Goal: Transaction & Acquisition: Book appointment/travel/reservation

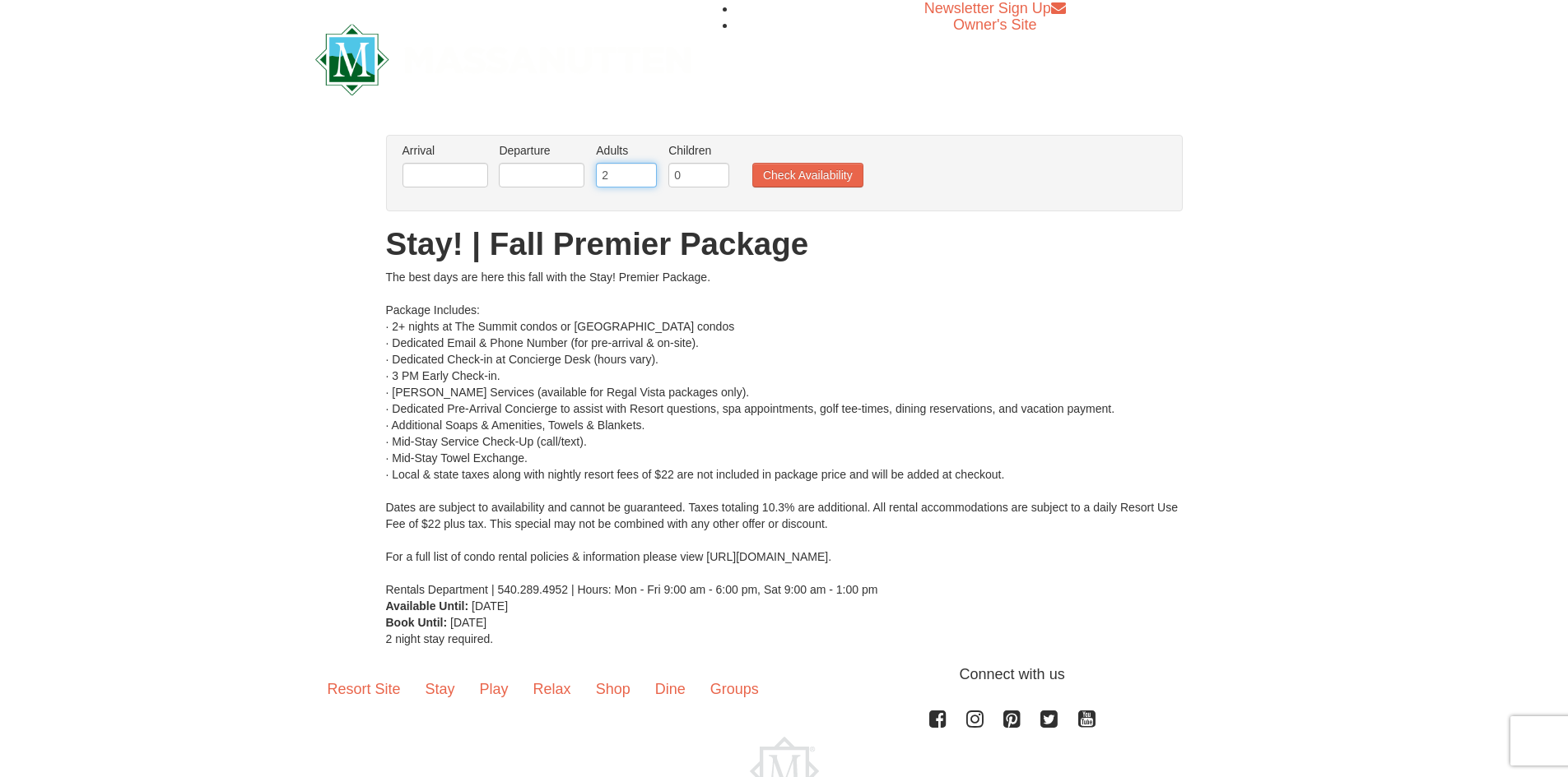
click at [612, 177] on input "2" at bounding box center [626, 175] width 61 height 24
click at [460, 183] on input "text" at bounding box center [446, 175] width 86 height 24
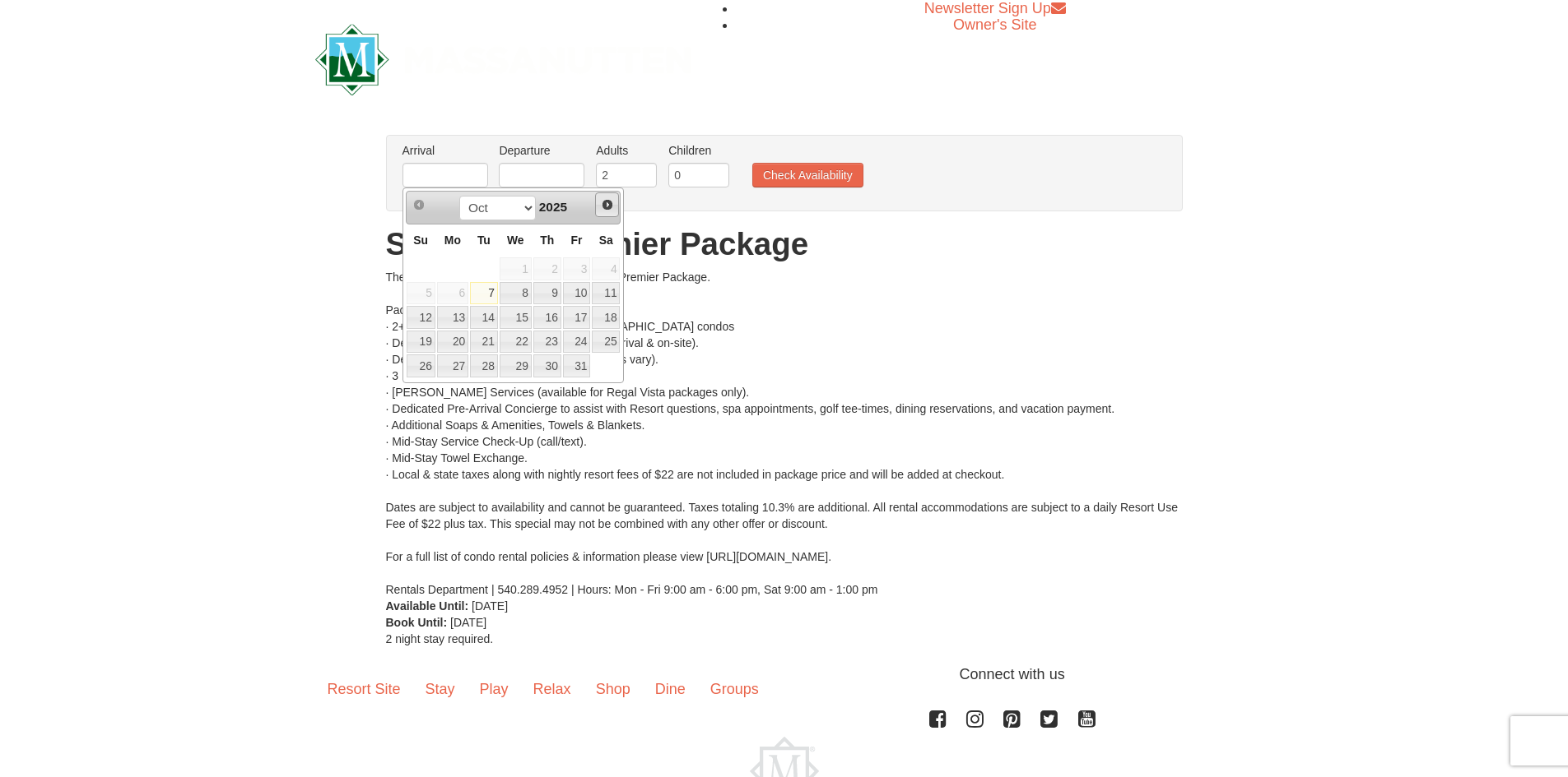
click at [610, 210] on span "Next" at bounding box center [607, 205] width 13 height 13
click at [579, 315] on link "14" at bounding box center [577, 318] width 28 height 23
type input "[DATE]"
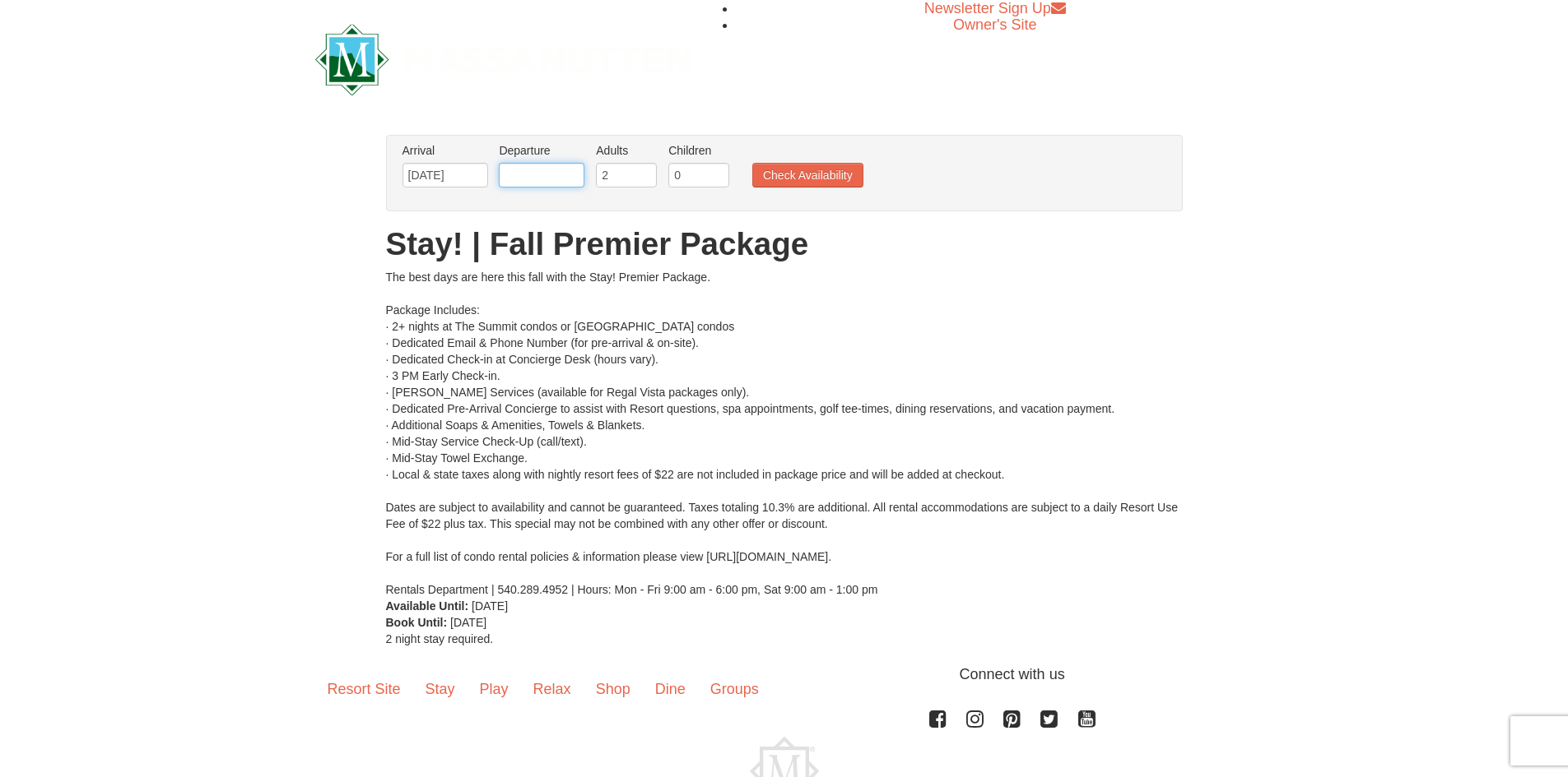
click at [535, 172] on input "text" at bounding box center [542, 175] width 86 height 24
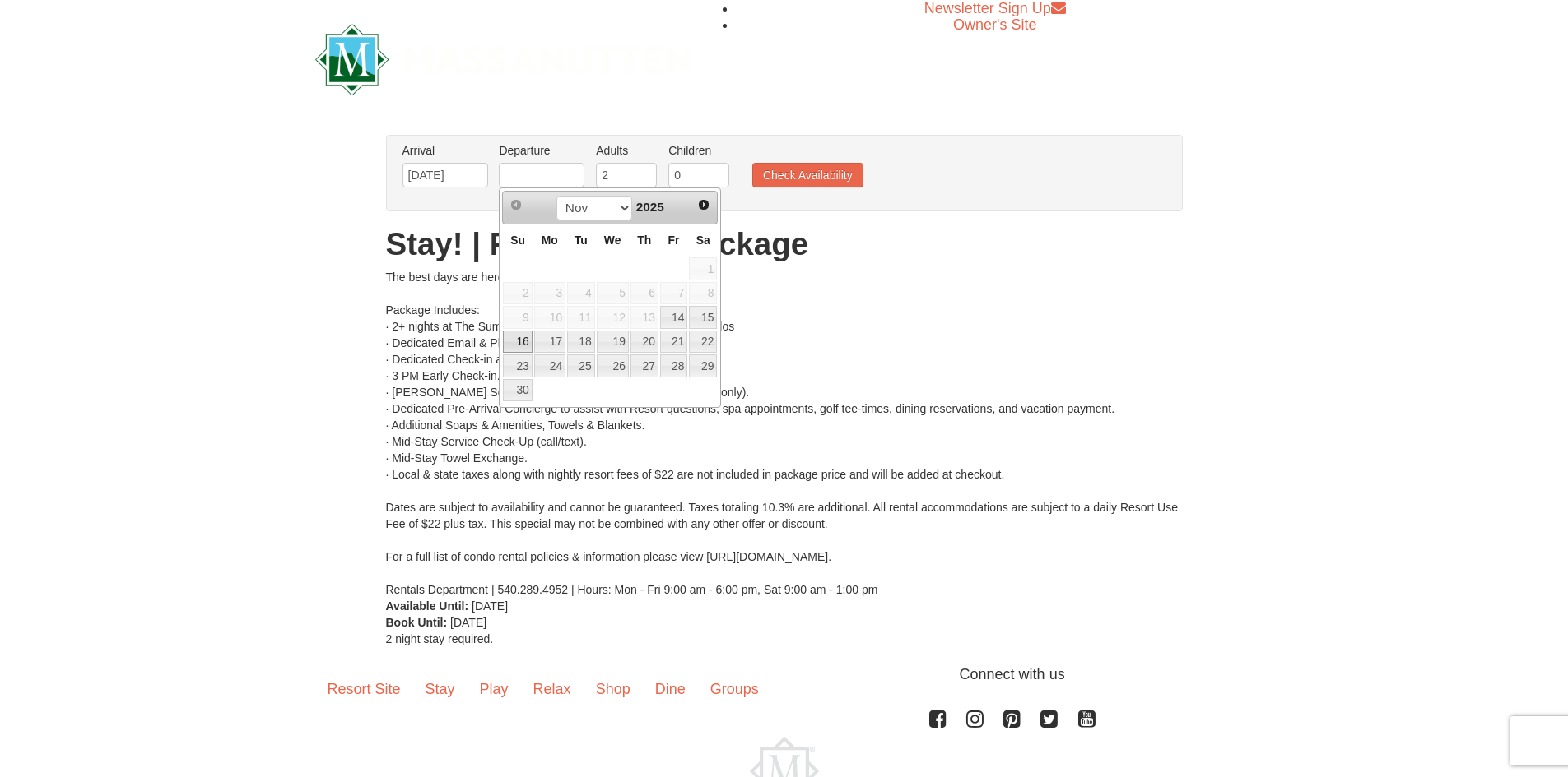
click at [523, 338] on link "16" at bounding box center [517, 342] width 29 height 23
type input "[DATE]"
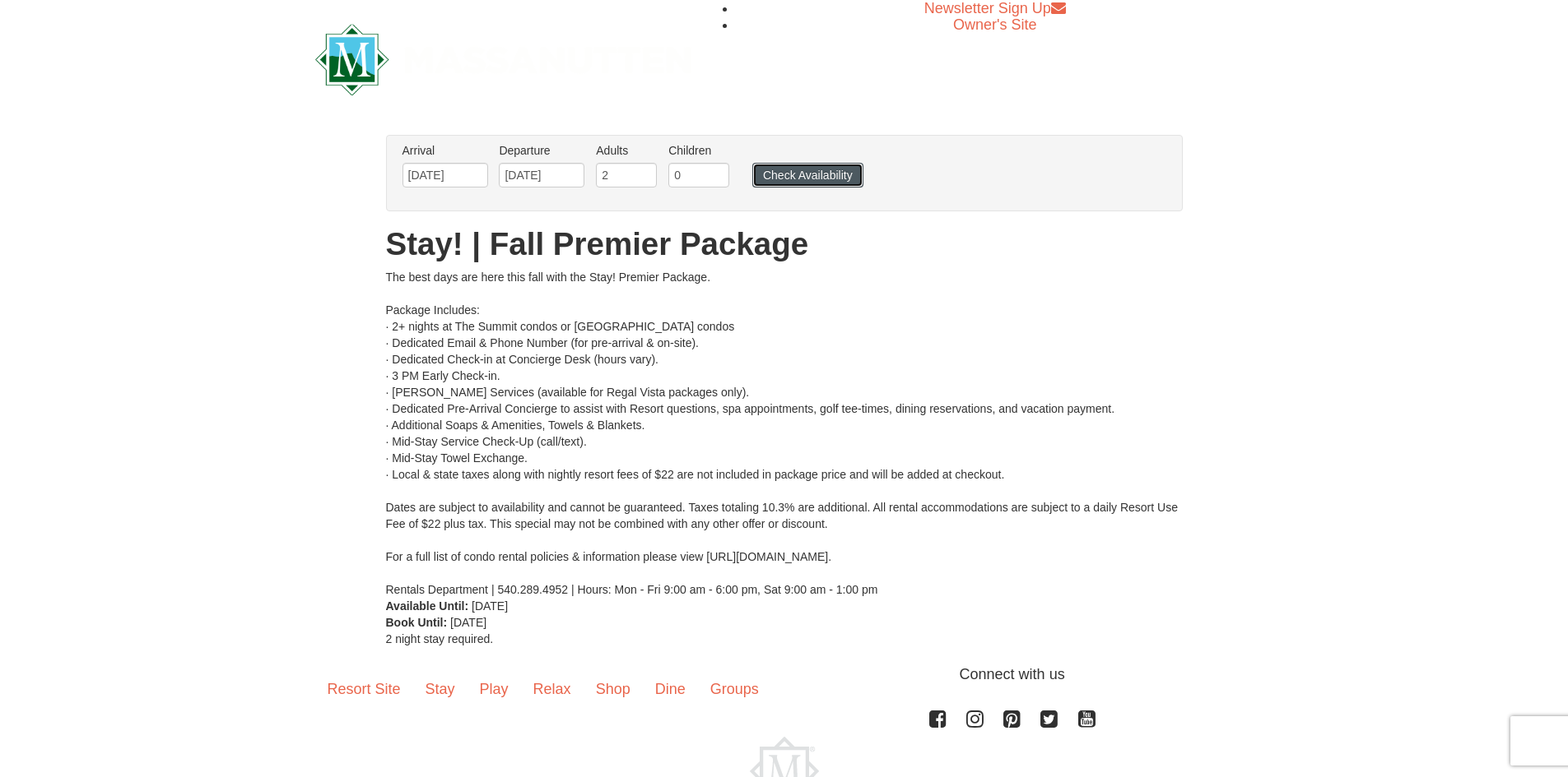
click at [801, 175] on button "Check Availability" at bounding box center [807, 175] width 111 height 24
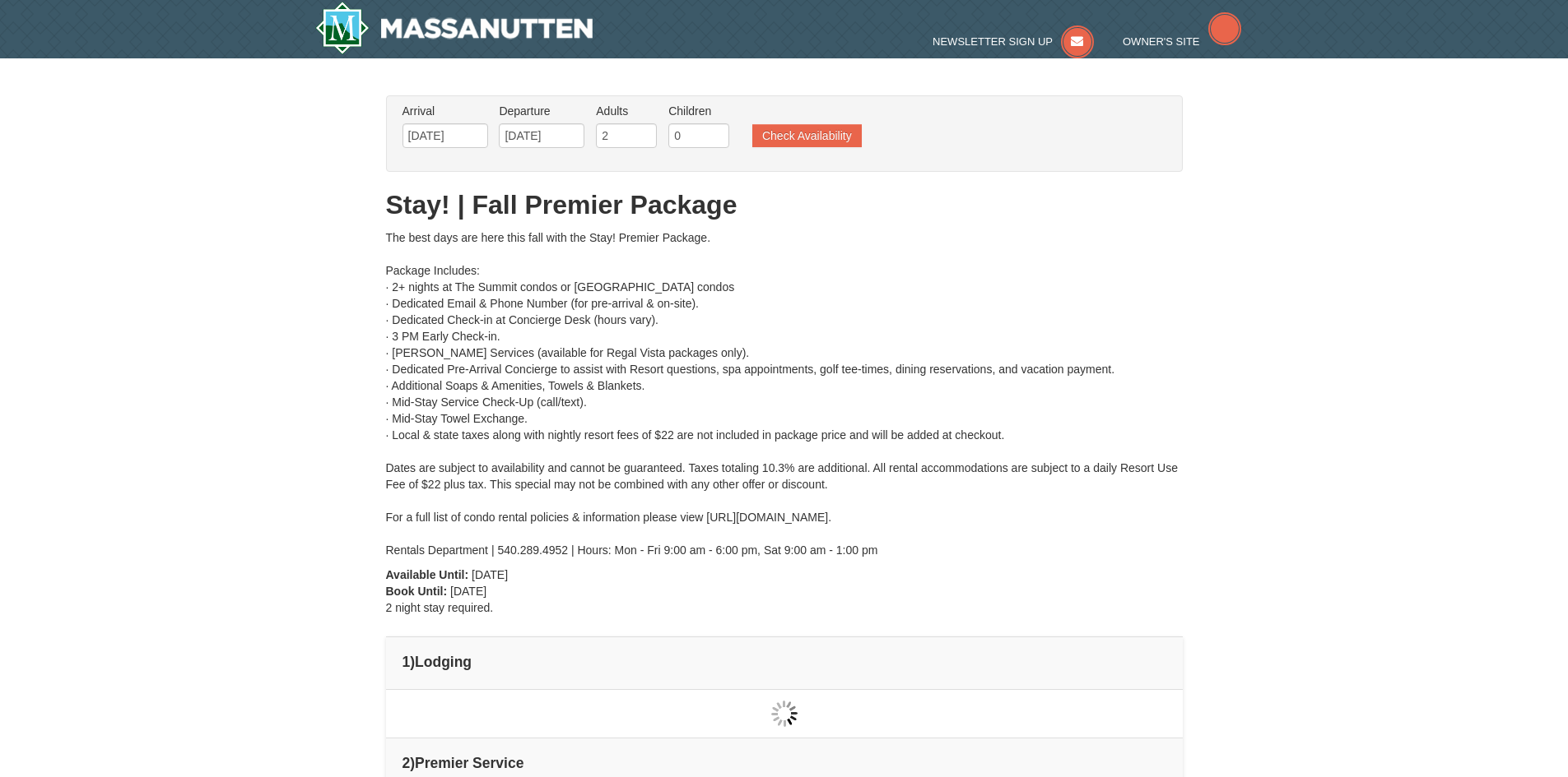
type input "[DATE]"
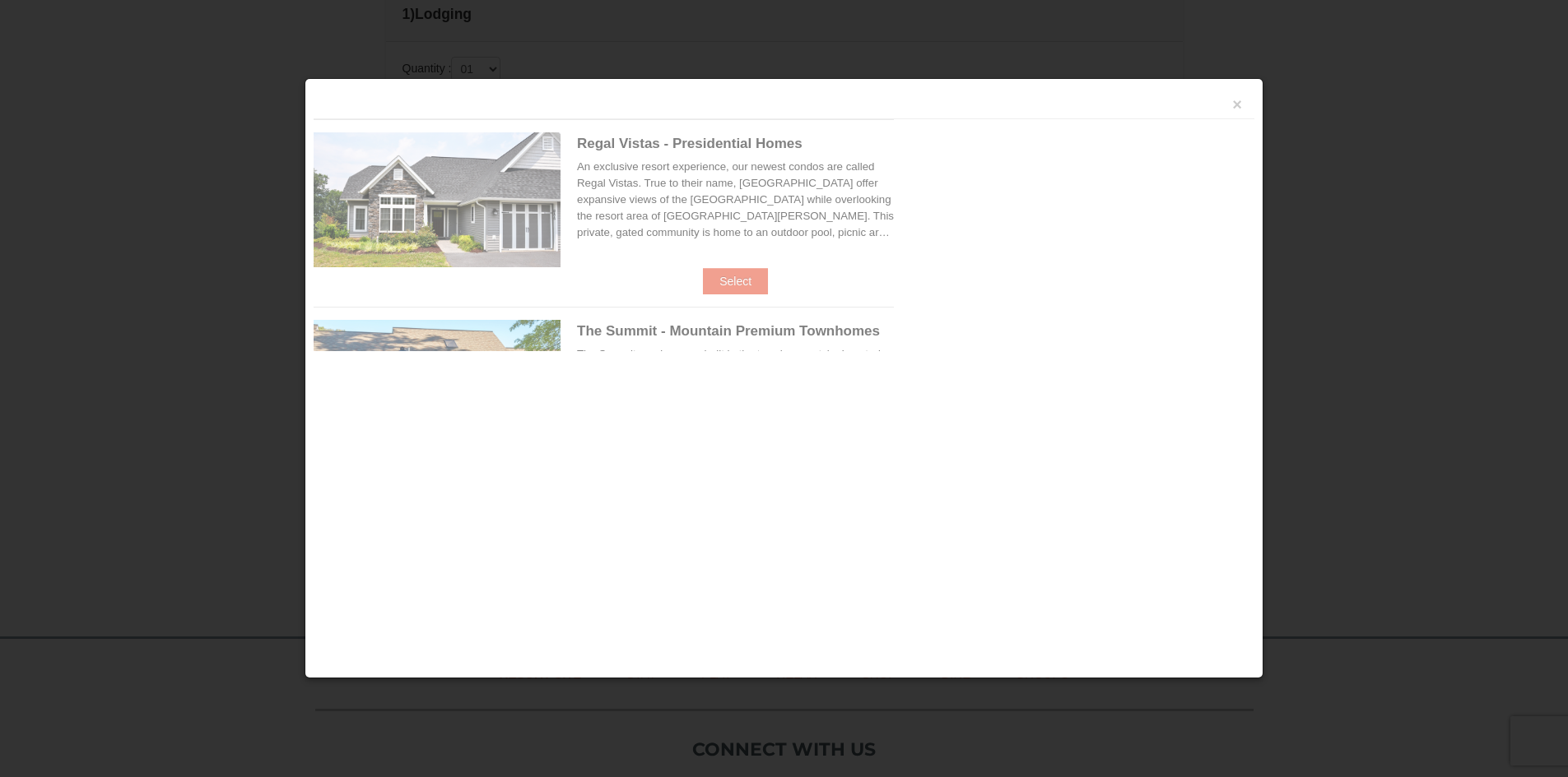
scroll to position [700, 0]
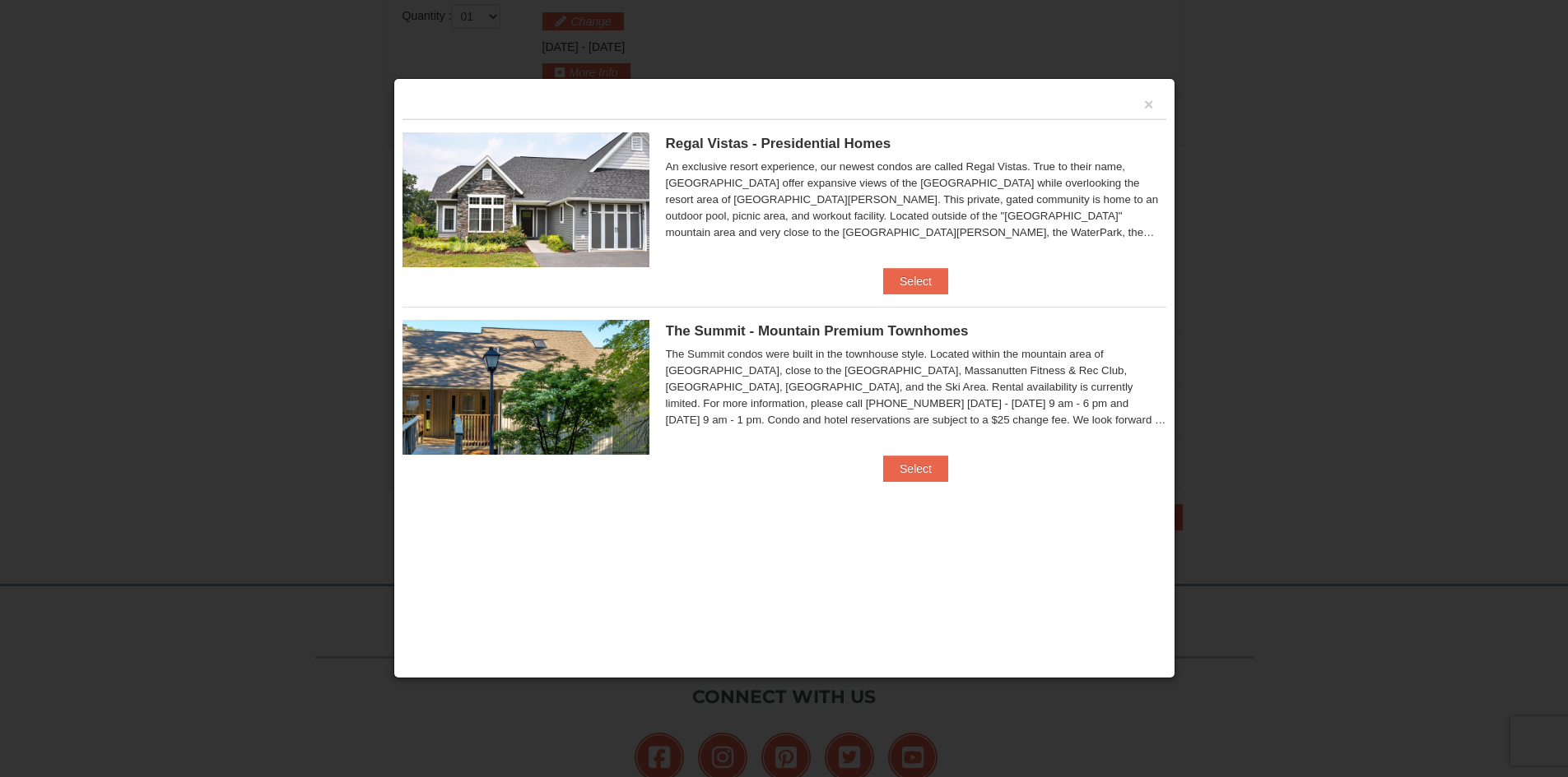
click at [644, 211] on img at bounding box center [526, 200] width 247 height 134
click at [688, 146] on span "Regal Vistas - Presidential Homes" at bounding box center [778, 143] width 225 height 16
click at [637, 182] on img at bounding box center [526, 200] width 247 height 134
click at [589, 199] on img at bounding box center [526, 200] width 247 height 134
click at [559, 194] on img at bounding box center [526, 200] width 247 height 134
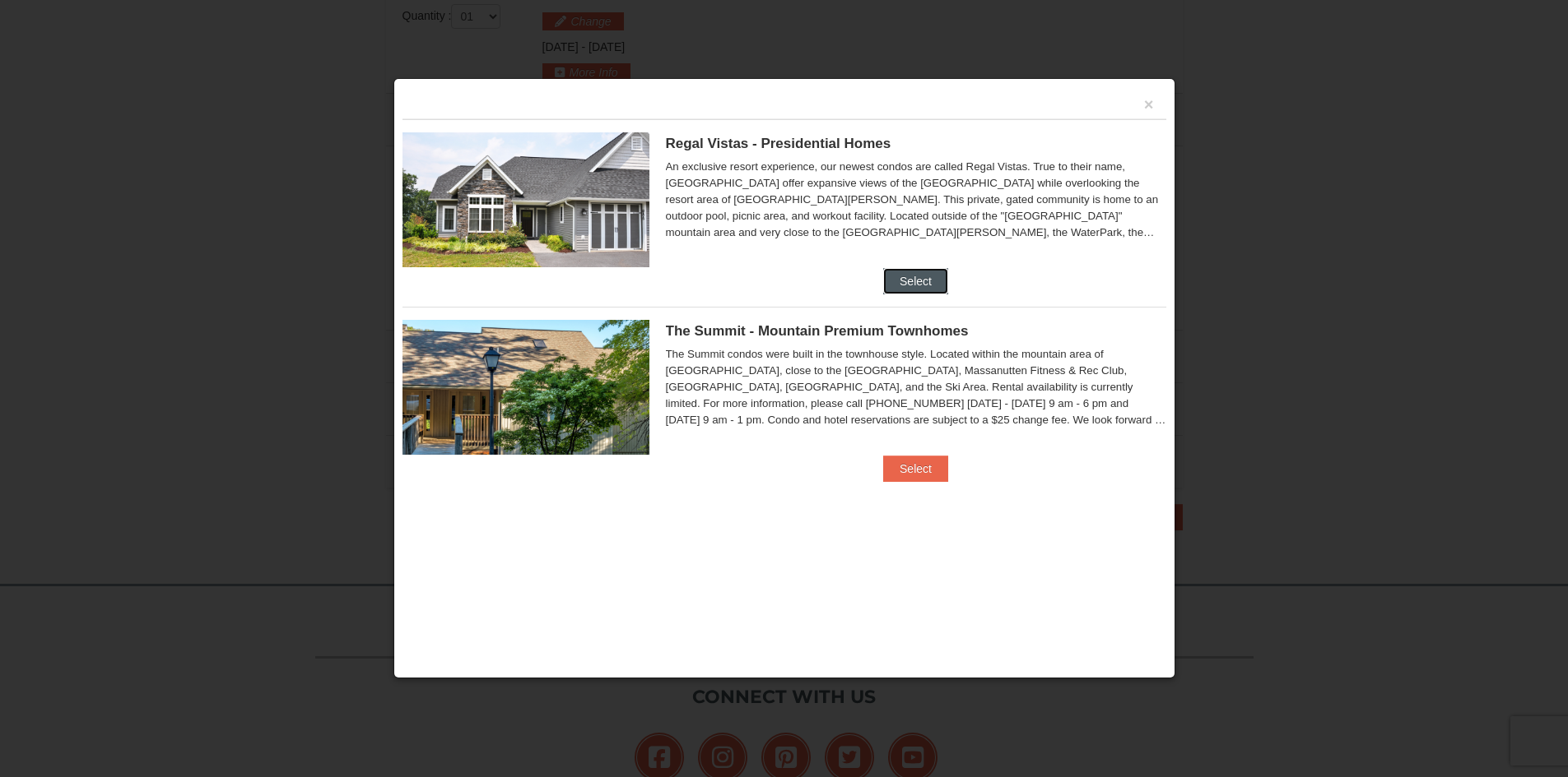
click at [920, 285] on button "Select" at bounding box center [916, 281] width 65 height 26
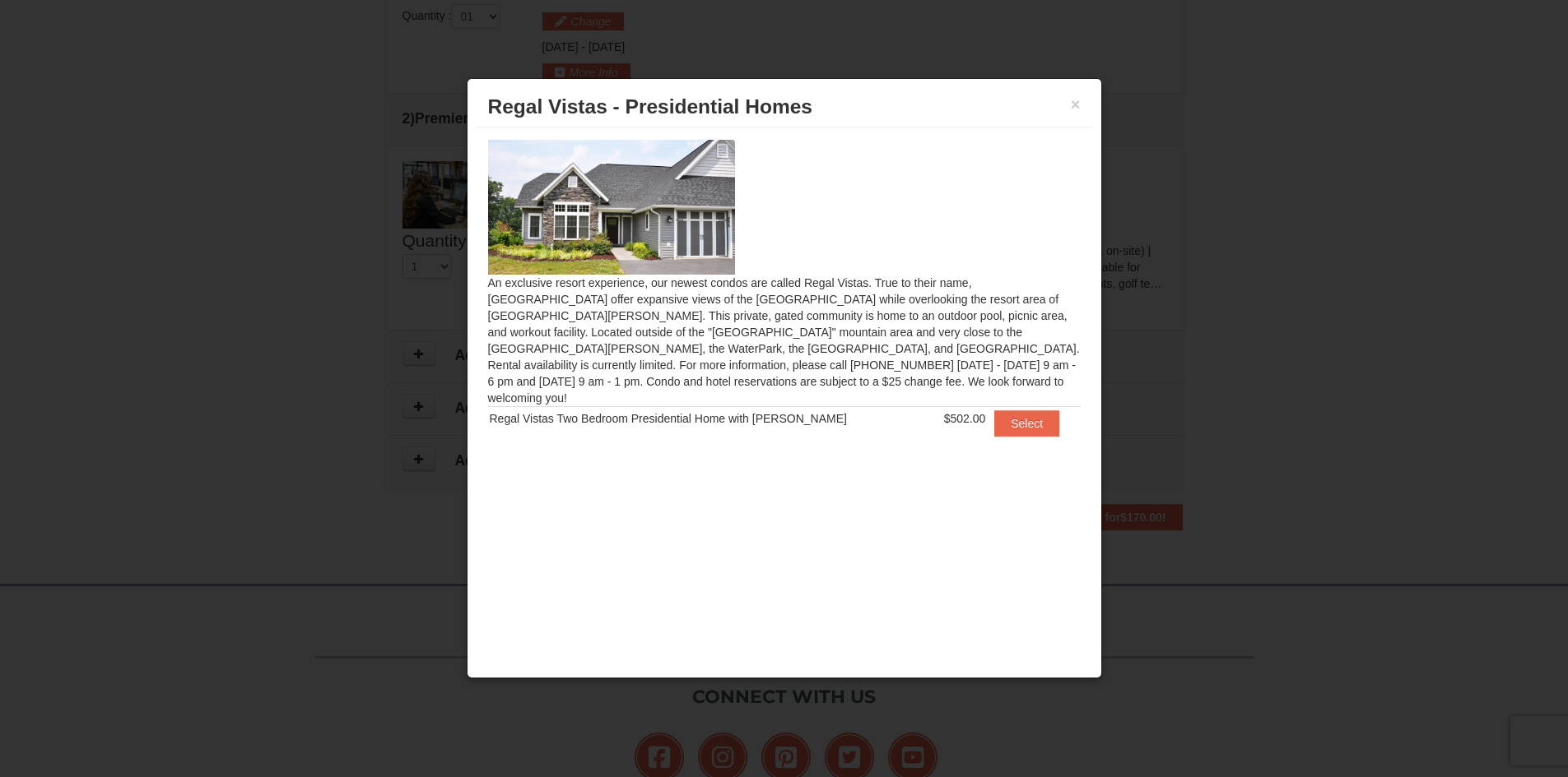
click at [1082, 106] on div "× Regal Vistas - Presidential Homes" at bounding box center [784, 106] width 618 height 40
click at [1078, 108] on button "×" at bounding box center [1076, 105] width 10 height 17
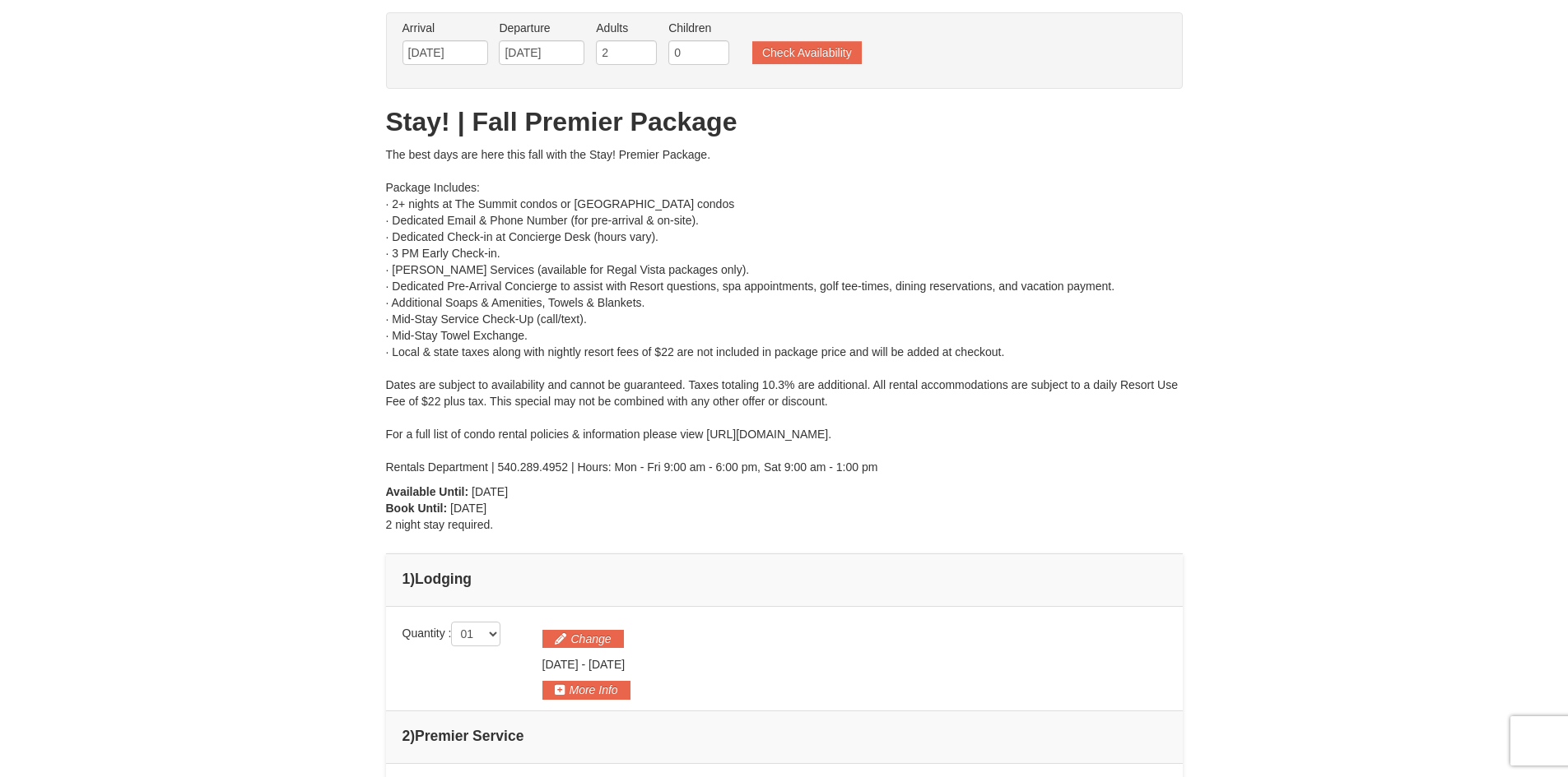
scroll to position [0, 0]
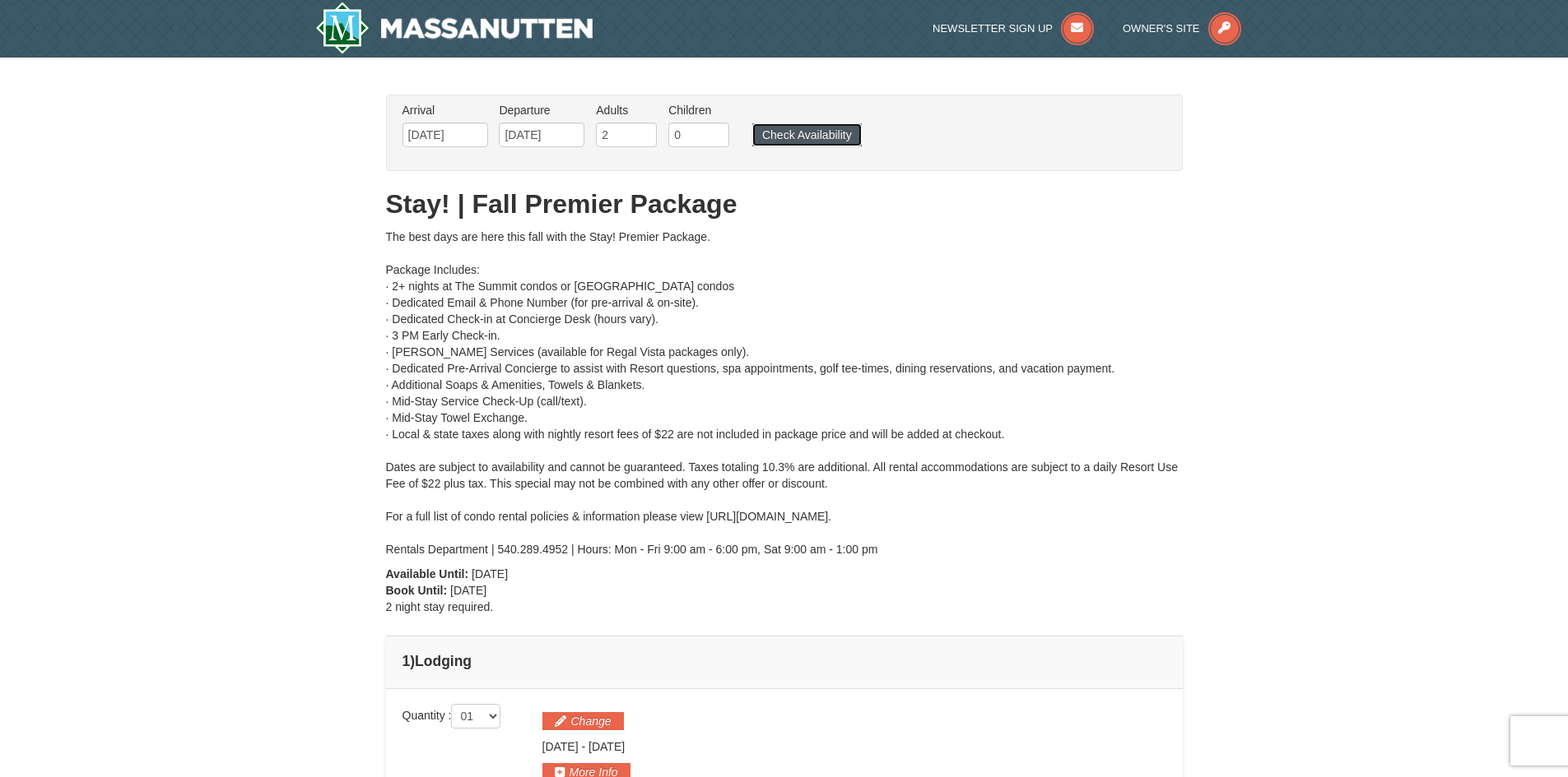
click at [834, 145] on button "Check Availability" at bounding box center [806, 134] width 109 height 23
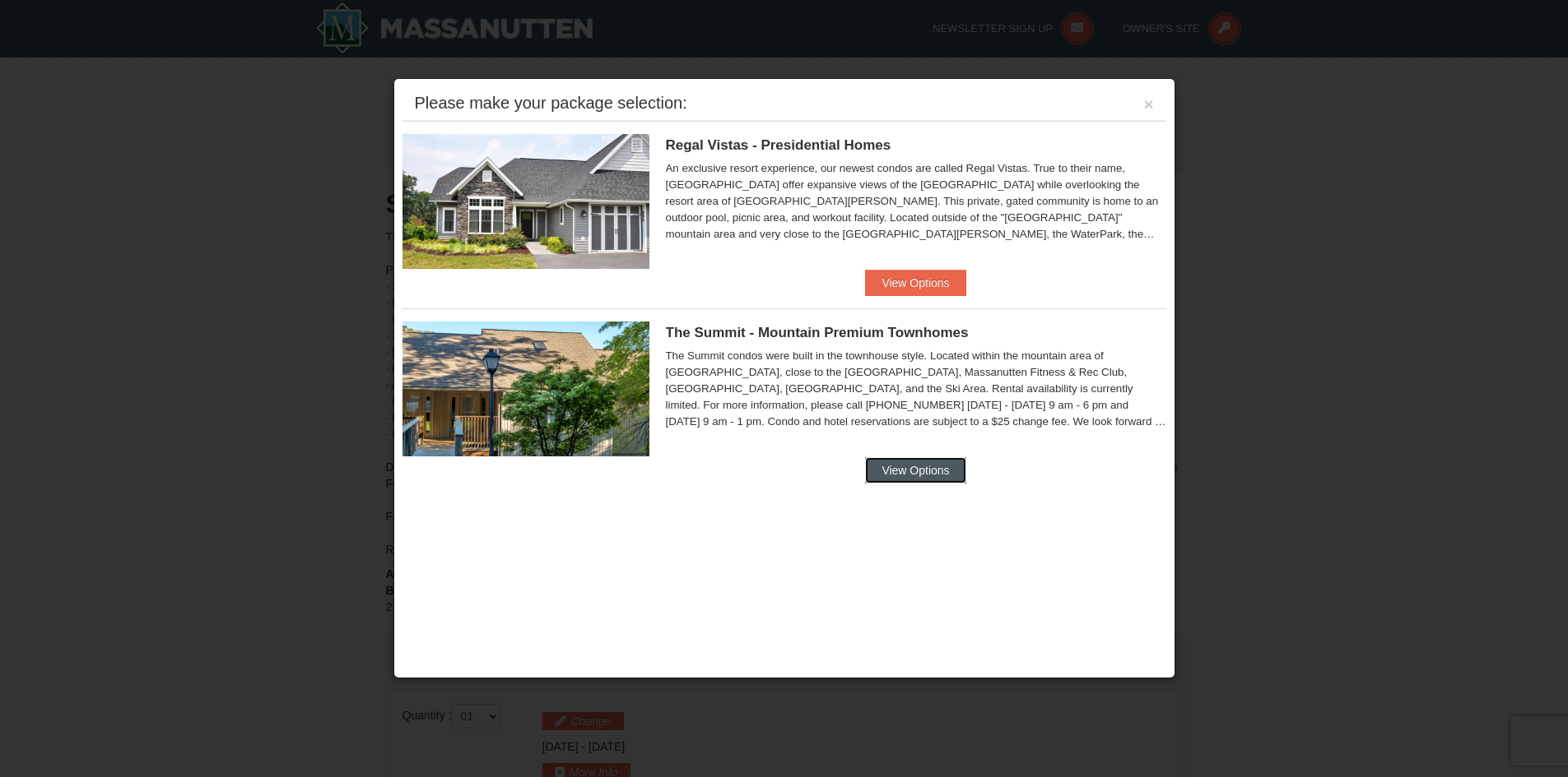
click at [919, 473] on button "View Options" at bounding box center [915, 471] width 100 height 26
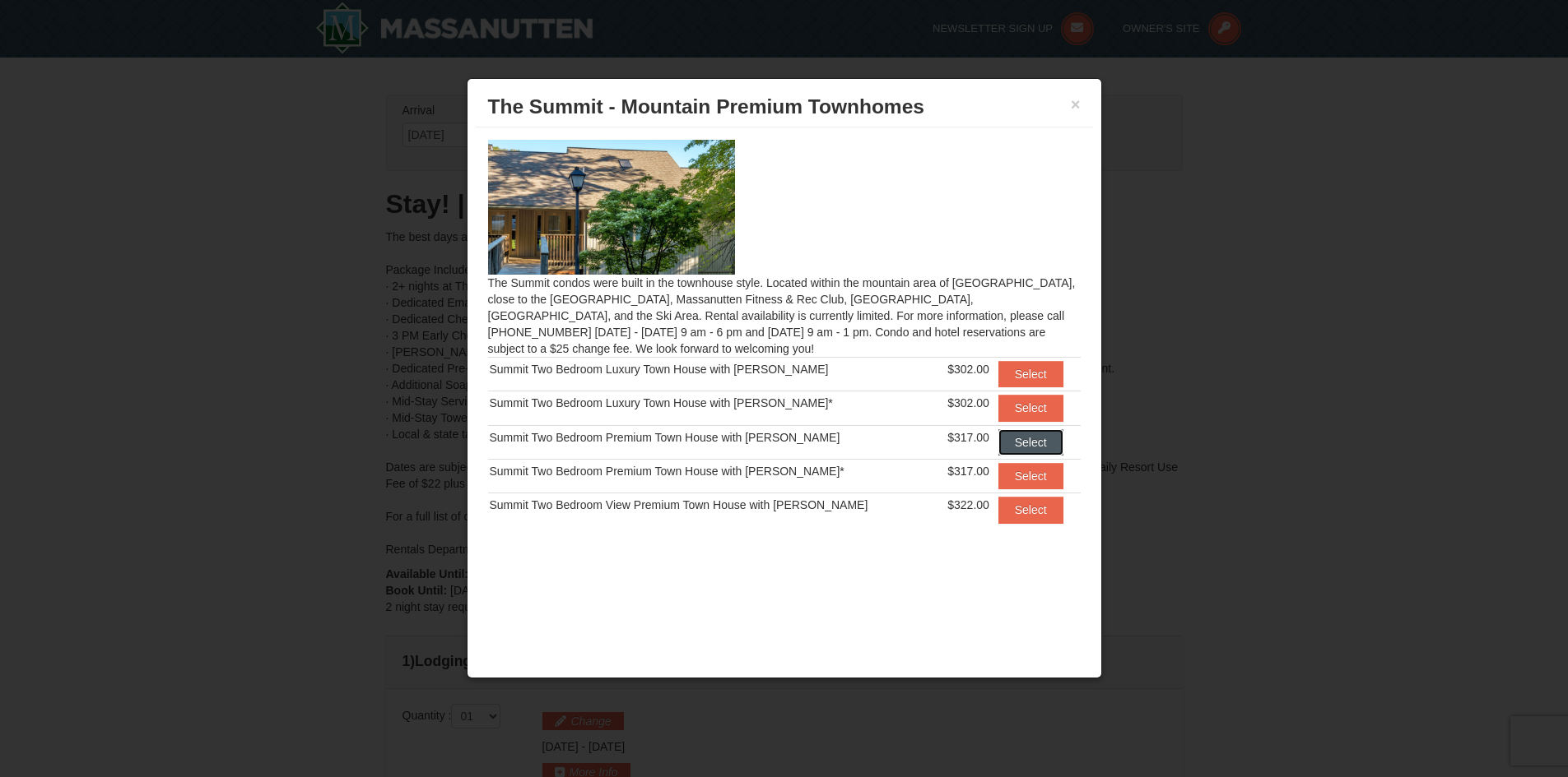
click at [1014, 450] on button "Select" at bounding box center [1032, 443] width 65 height 26
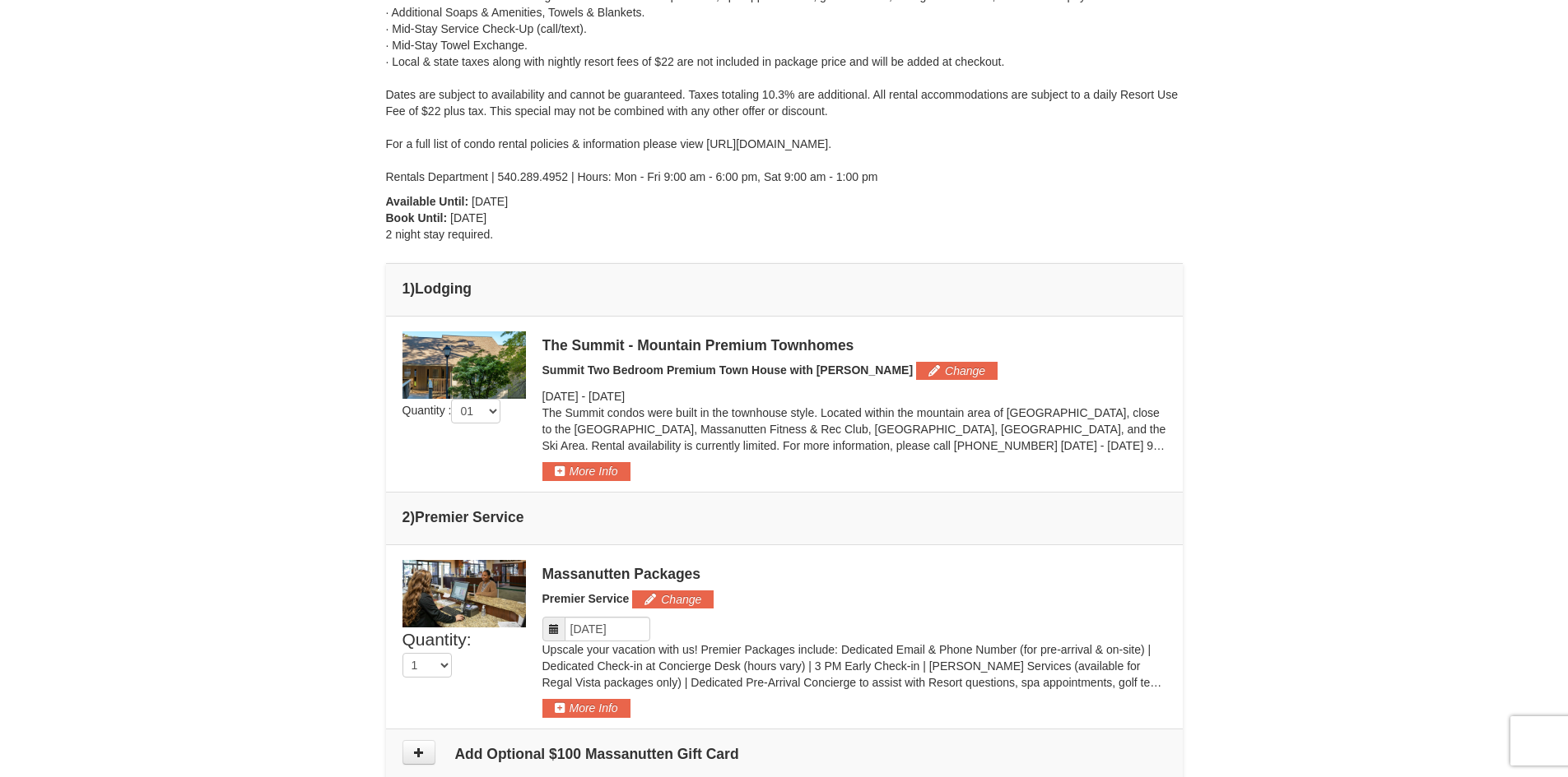
scroll to position [411, 0]
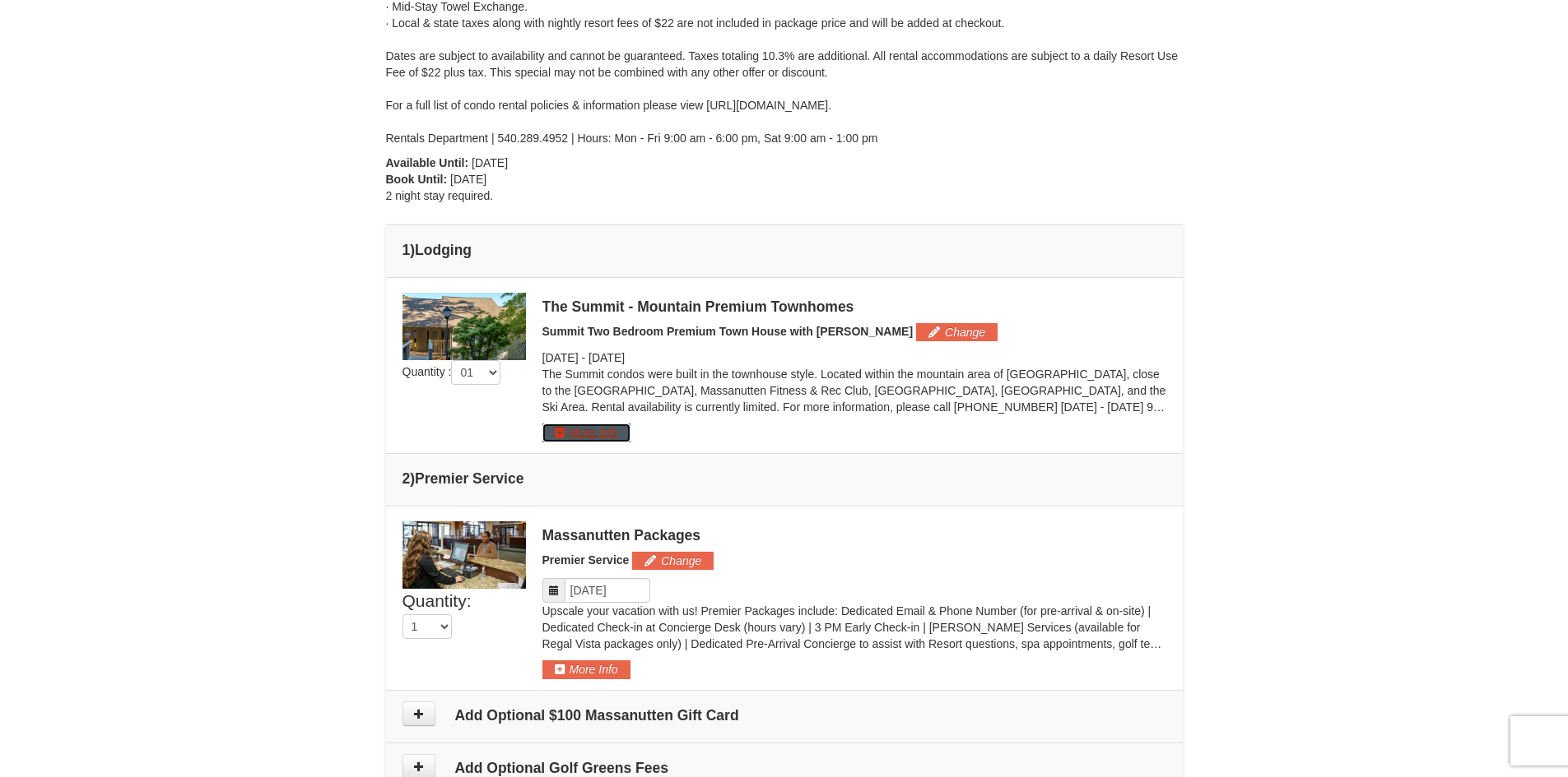
click at [604, 435] on button "More Info" at bounding box center [587, 432] width 88 height 18
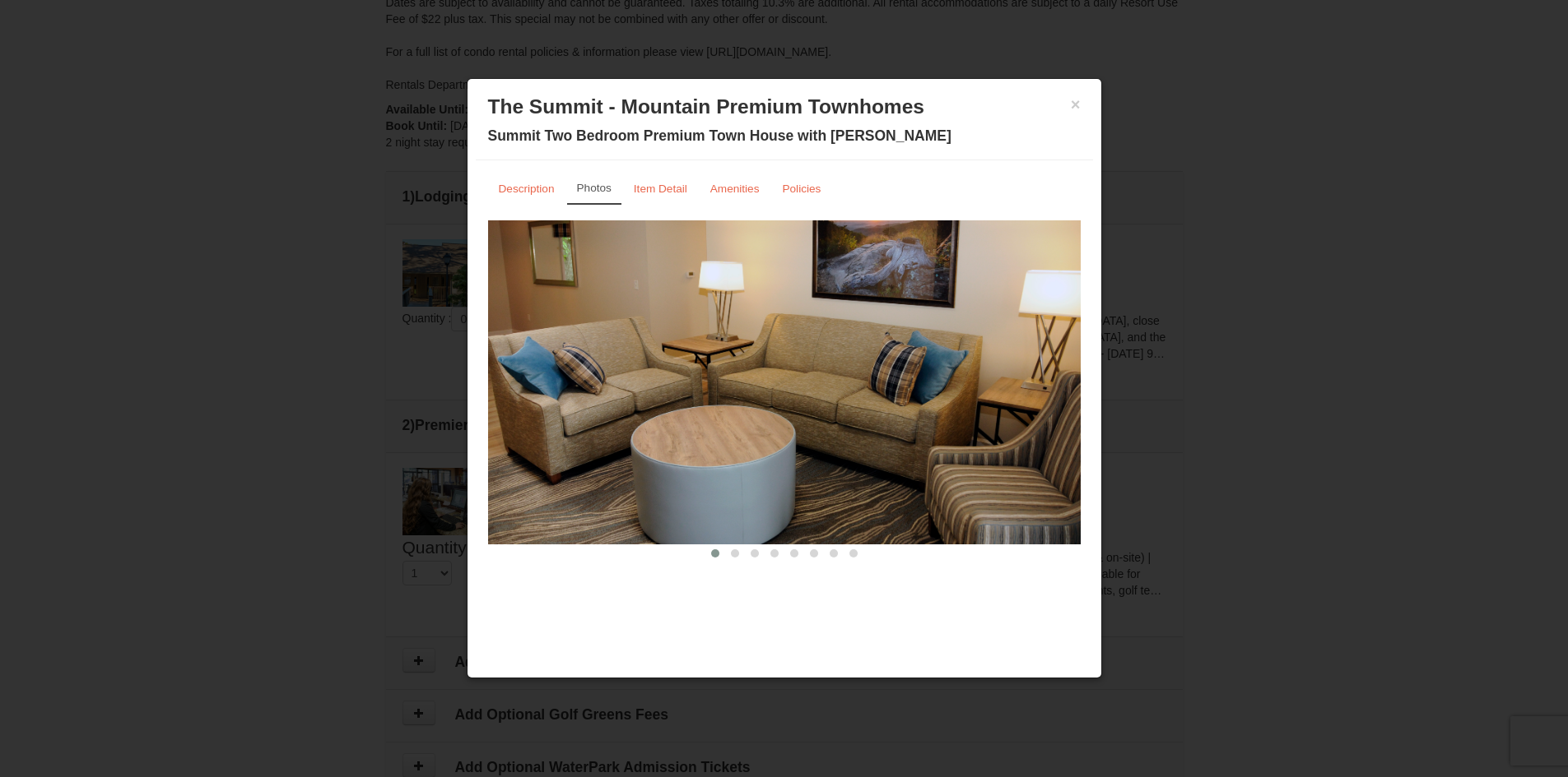
scroll to position [494, 0]
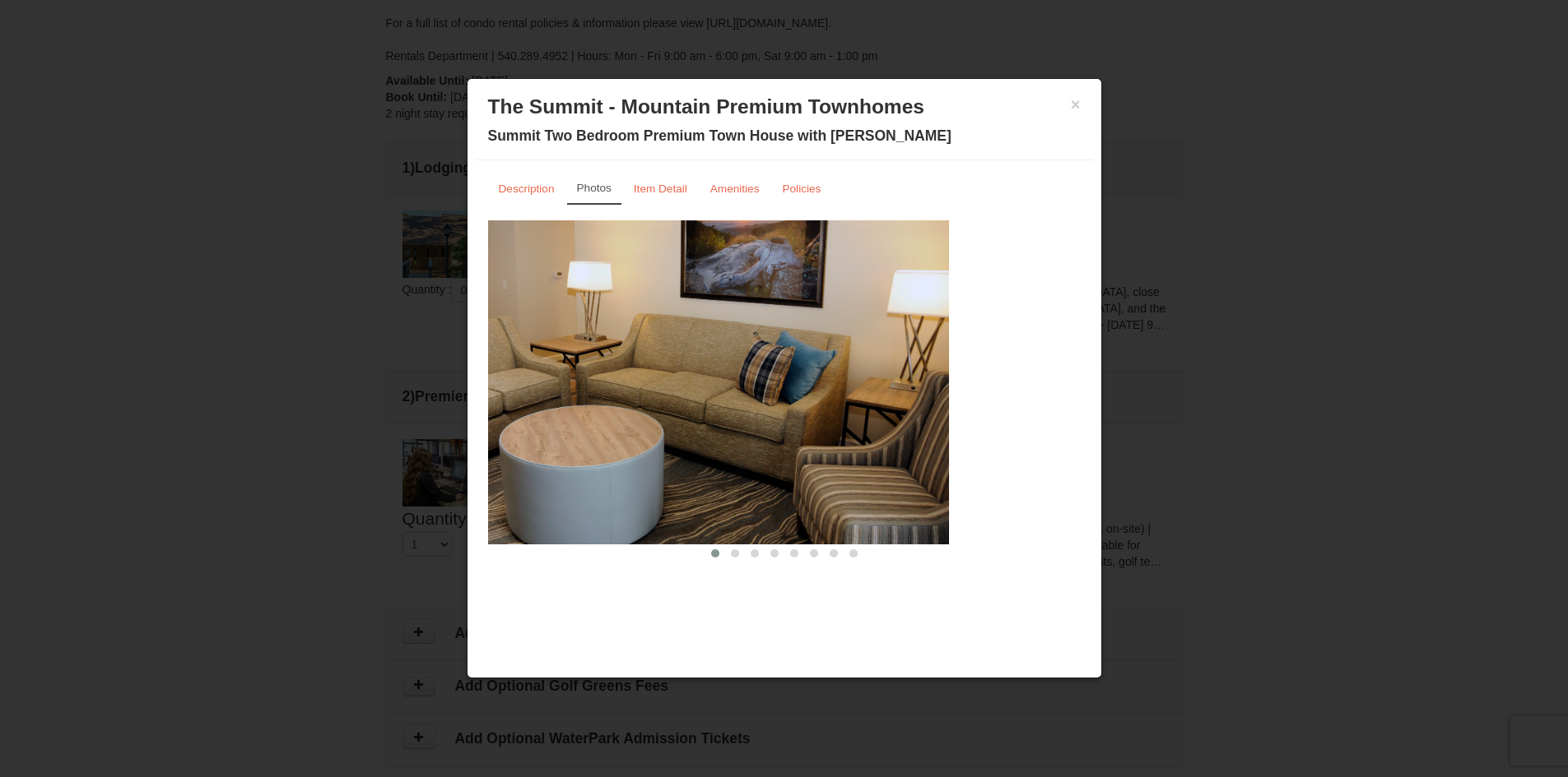
drag, startPoint x: 791, startPoint y: 508, endPoint x: 523, endPoint y: 474, distance: 270.1
click at [527, 474] on img at bounding box center [652, 382] width 592 height 324
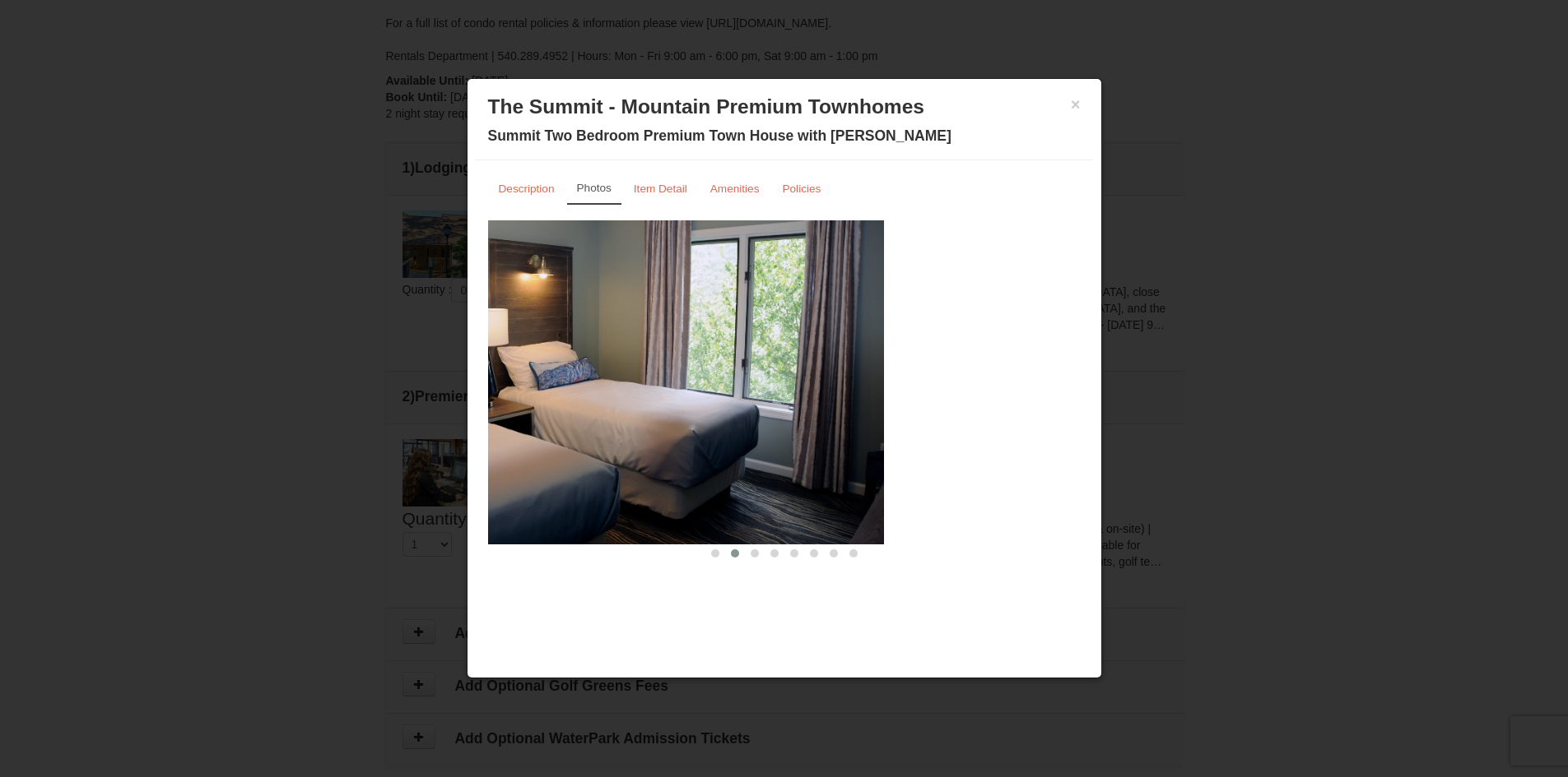
drag, startPoint x: 916, startPoint y: 467, endPoint x: 577, endPoint y: 467, distance: 339.0
click at [581, 467] on img at bounding box center [588, 382] width 592 height 324
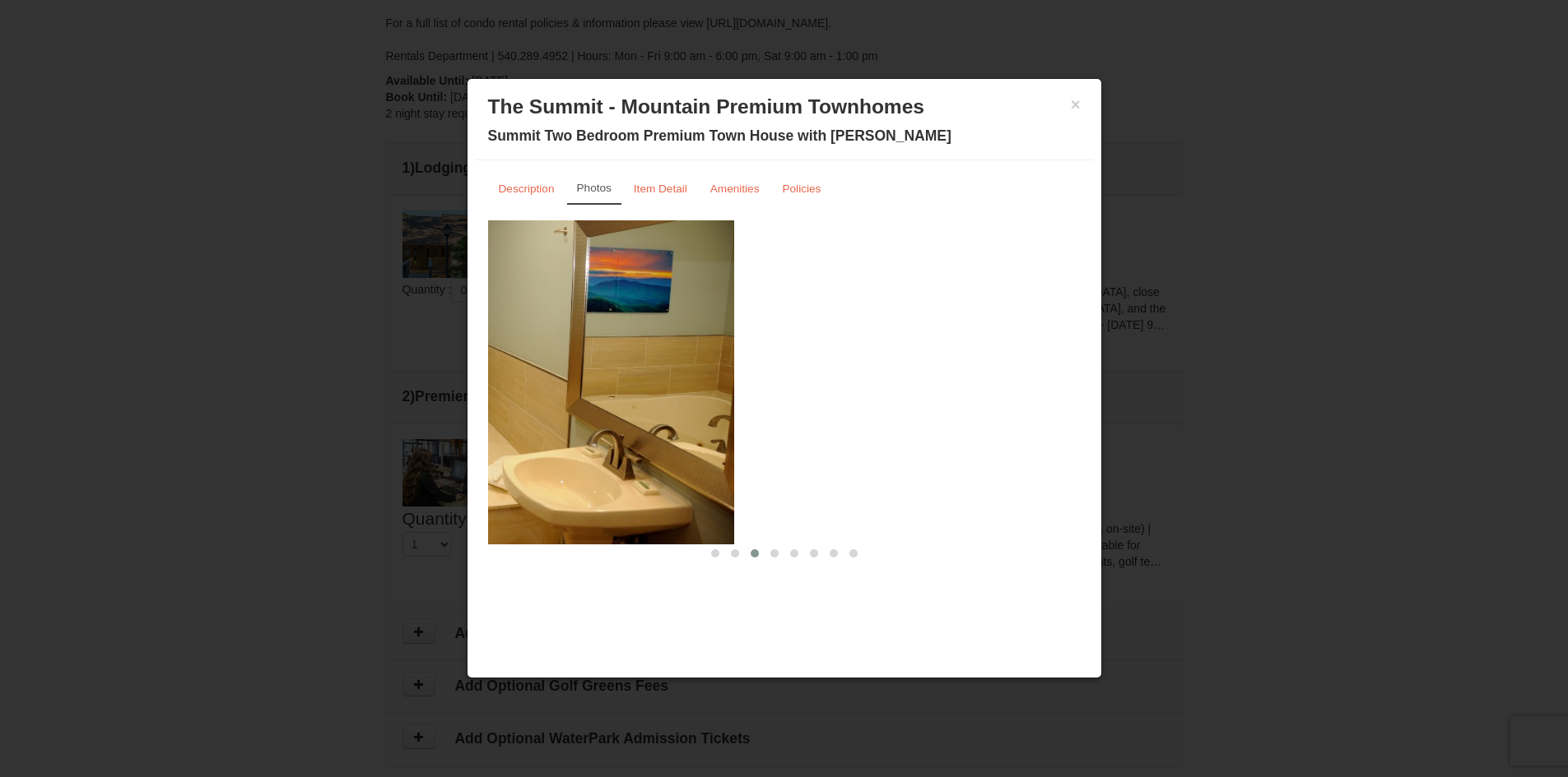
drag, startPoint x: 899, startPoint y: 461, endPoint x: 521, endPoint y: 460, distance: 378.0
click at [526, 462] on img at bounding box center [438, 382] width 592 height 324
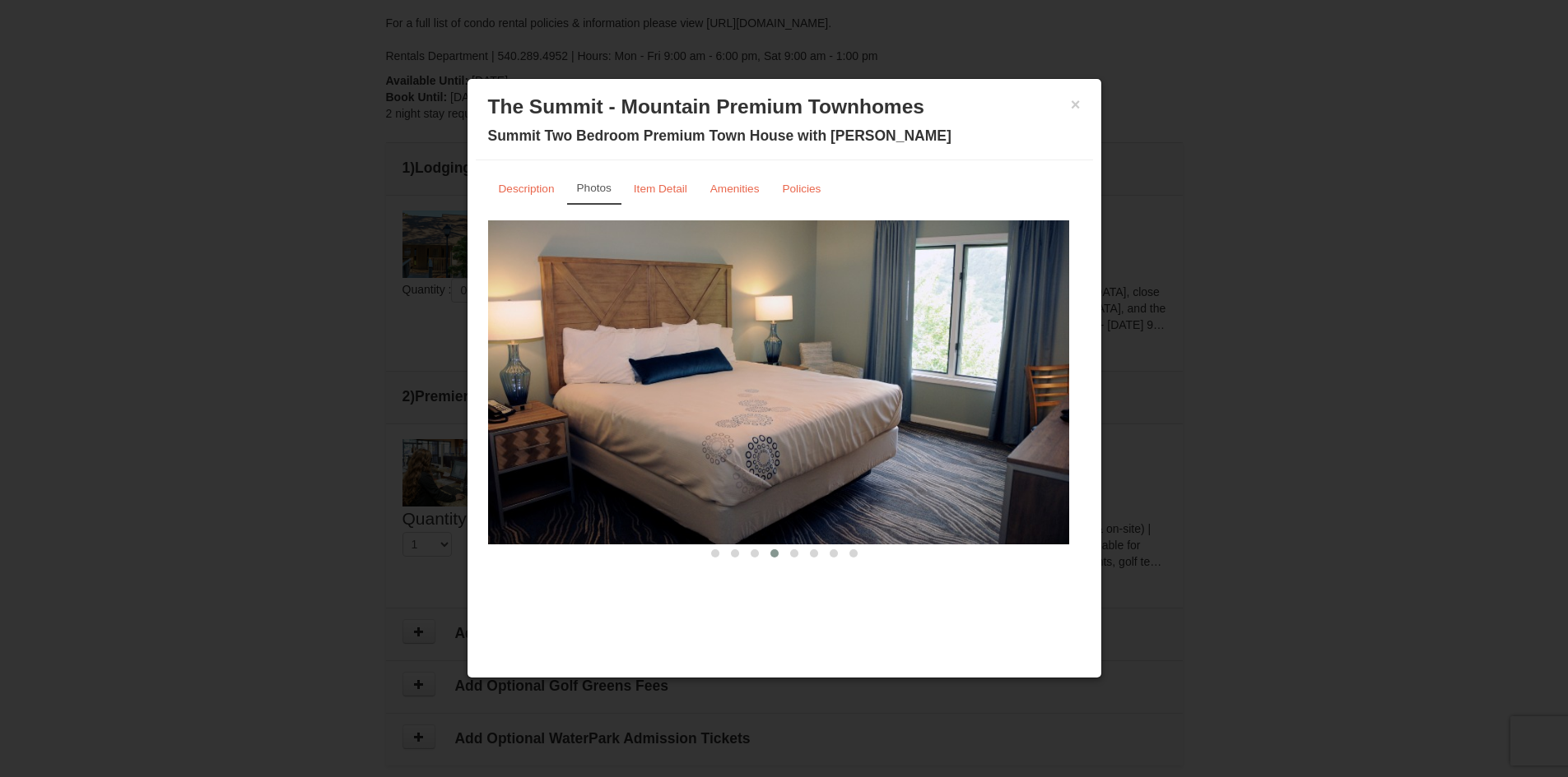
drag, startPoint x: 933, startPoint y: 311, endPoint x: 368, endPoint y: 312, distance: 565.0
click at [432, 312] on body "Browser Not Supported We notice you are using a browser which will not provide …" at bounding box center [784, 381] width 1568 height 1751
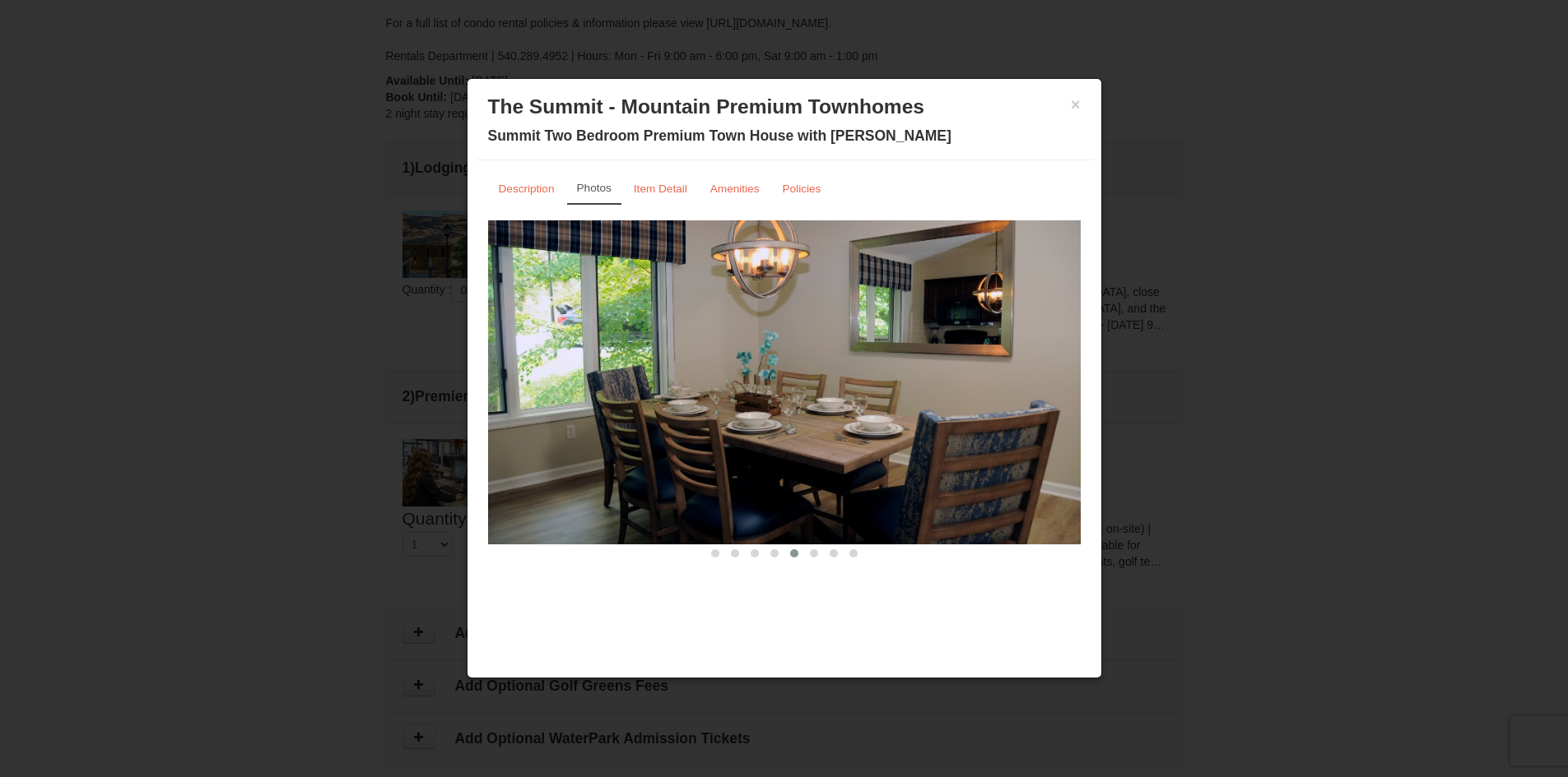
drag, startPoint x: 822, startPoint y: 344, endPoint x: 481, endPoint y: 328, distance: 341.4
click at [481, 328] on div "Description Photos Item Detail Amenities Policies The Summit - Mountain Premium…" at bounding box center [784, 368] width 618 height 415
drag, startPoint x: 854, startPoint y: 419, endPoint x: 550, endPoint y: 403, distance: 304.4
click at [567, 406] on img at bounding box center [784, 382] width 592 height 324
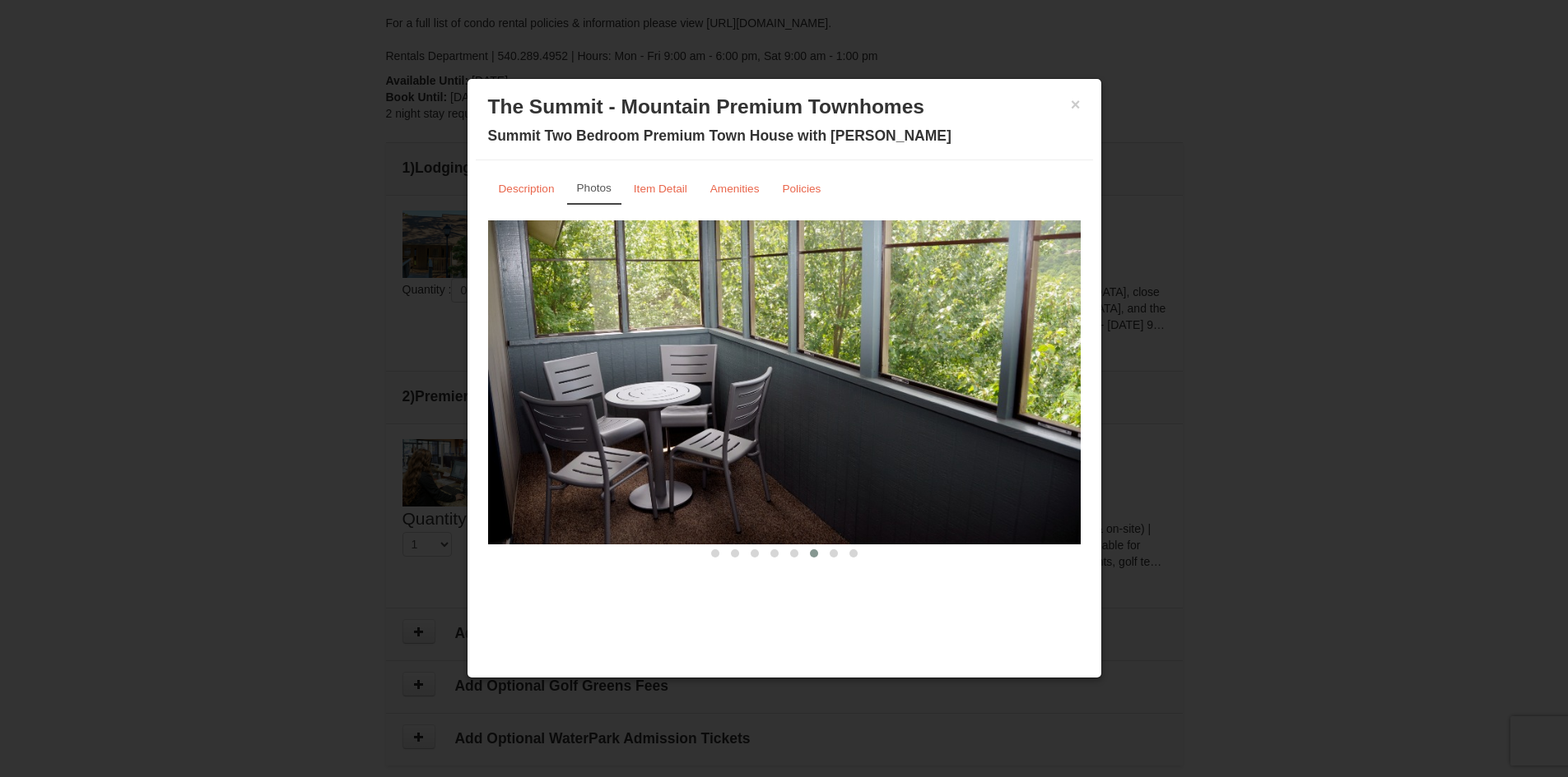
drag, startPoint x: 848, startPoint y: 425, endPoint x: 543, endPoint y: 396, distance: 306.4
click at [563, 400] on img at bounding box center [784, 382] width 592 height 324
drag, startPoint x: 641, startPoint y: 436, endPoint x: 533, endPoint y: 414, distance: 110.2
click at [584, 425] on img at bounding box center [784, 382] width 592 height 324
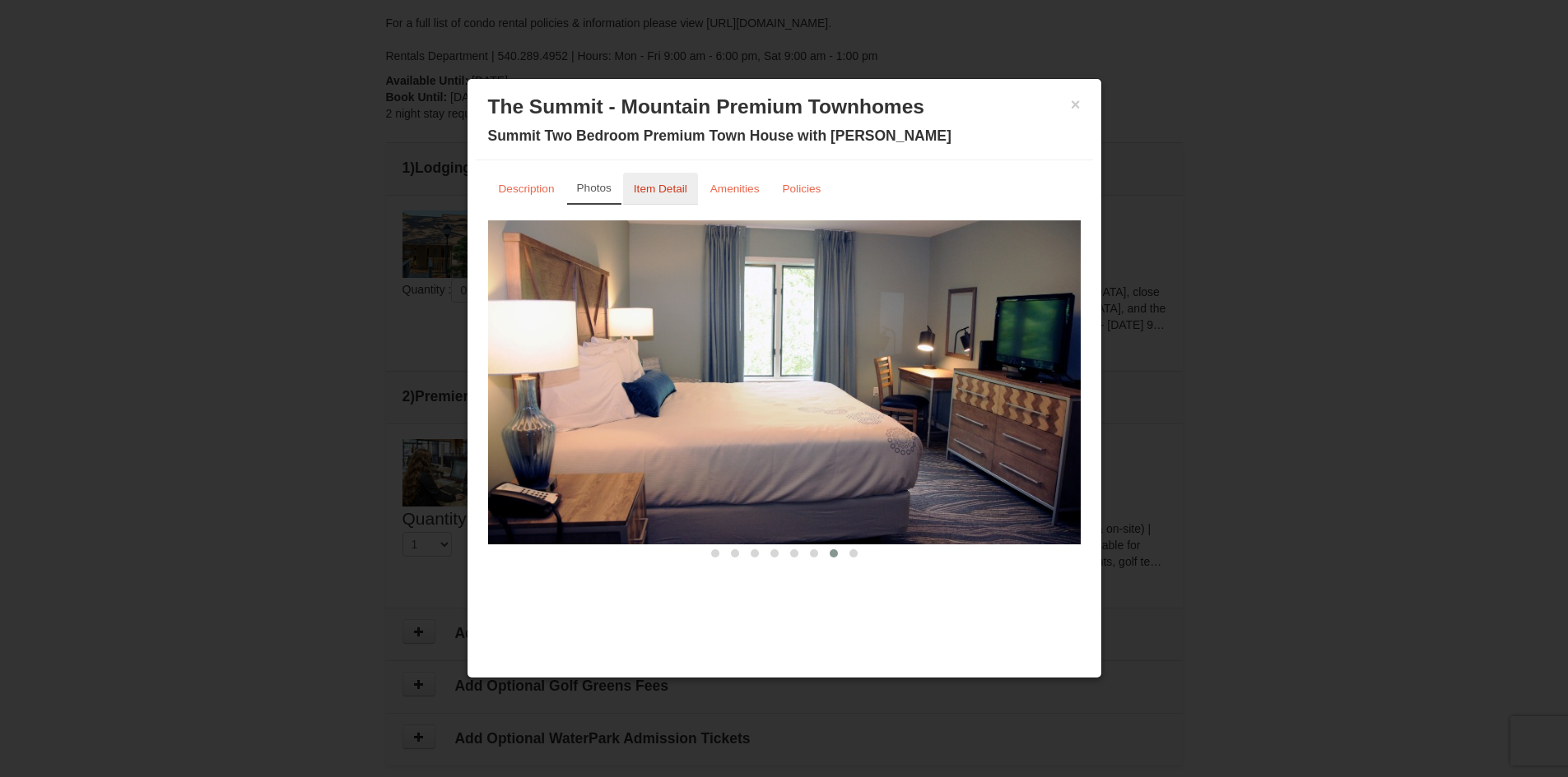
click at [677, 196] on link "Item Detail" at bounding box center [661, 189] width 75 height 32
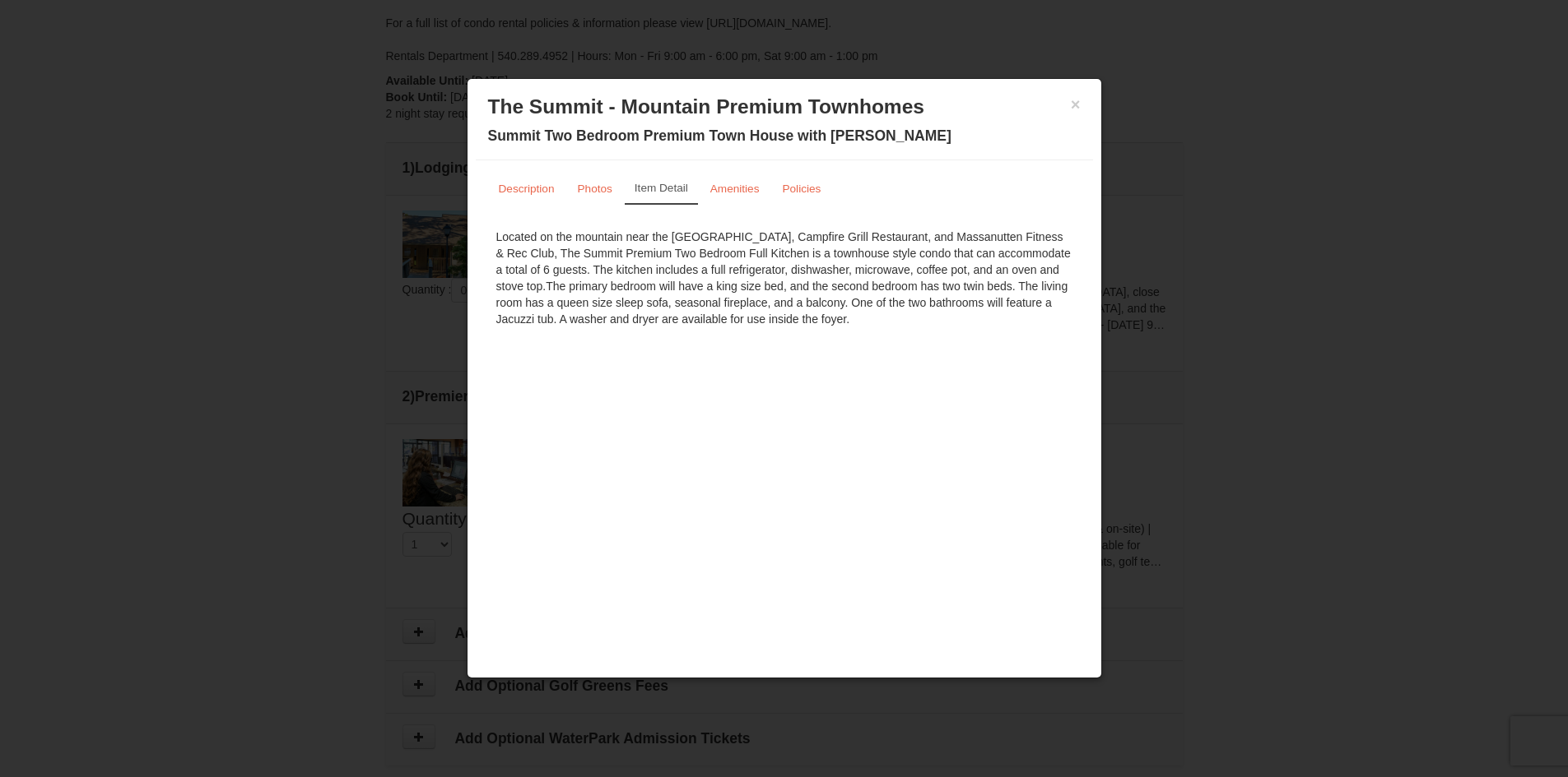
click at [1081, 106] on div "× The Summit - Mountain Premium Townhomes Summit Two Bedroom Premium Town House…" at bounding box center [784, 123] width 618 height 73
click at [1080, 106] on button "×" at bounding box center [1076, 105] width 10 height 17
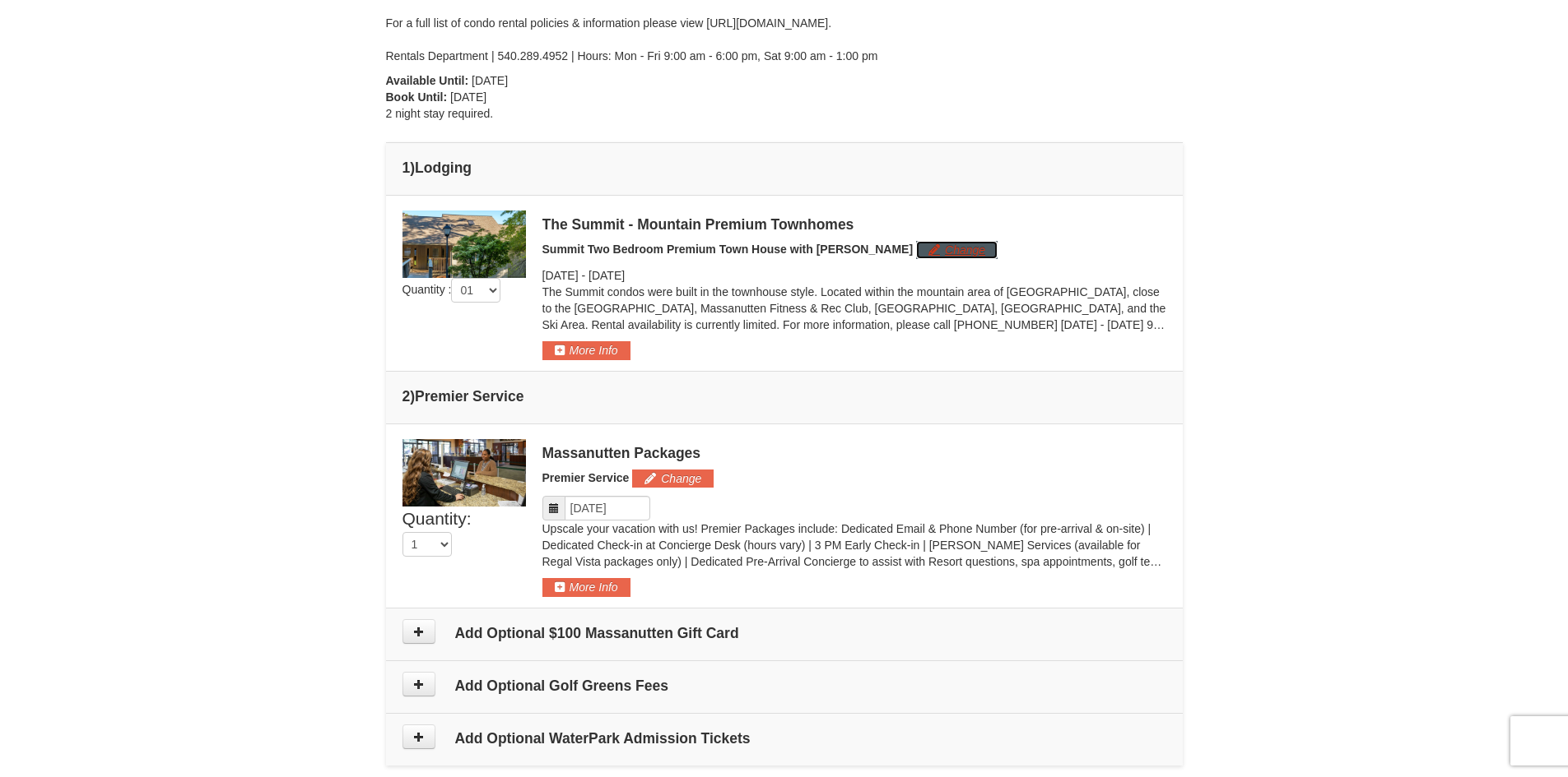
click at [916, 252] on button "Change" at bounding box center [956, 249] width 81 height 18
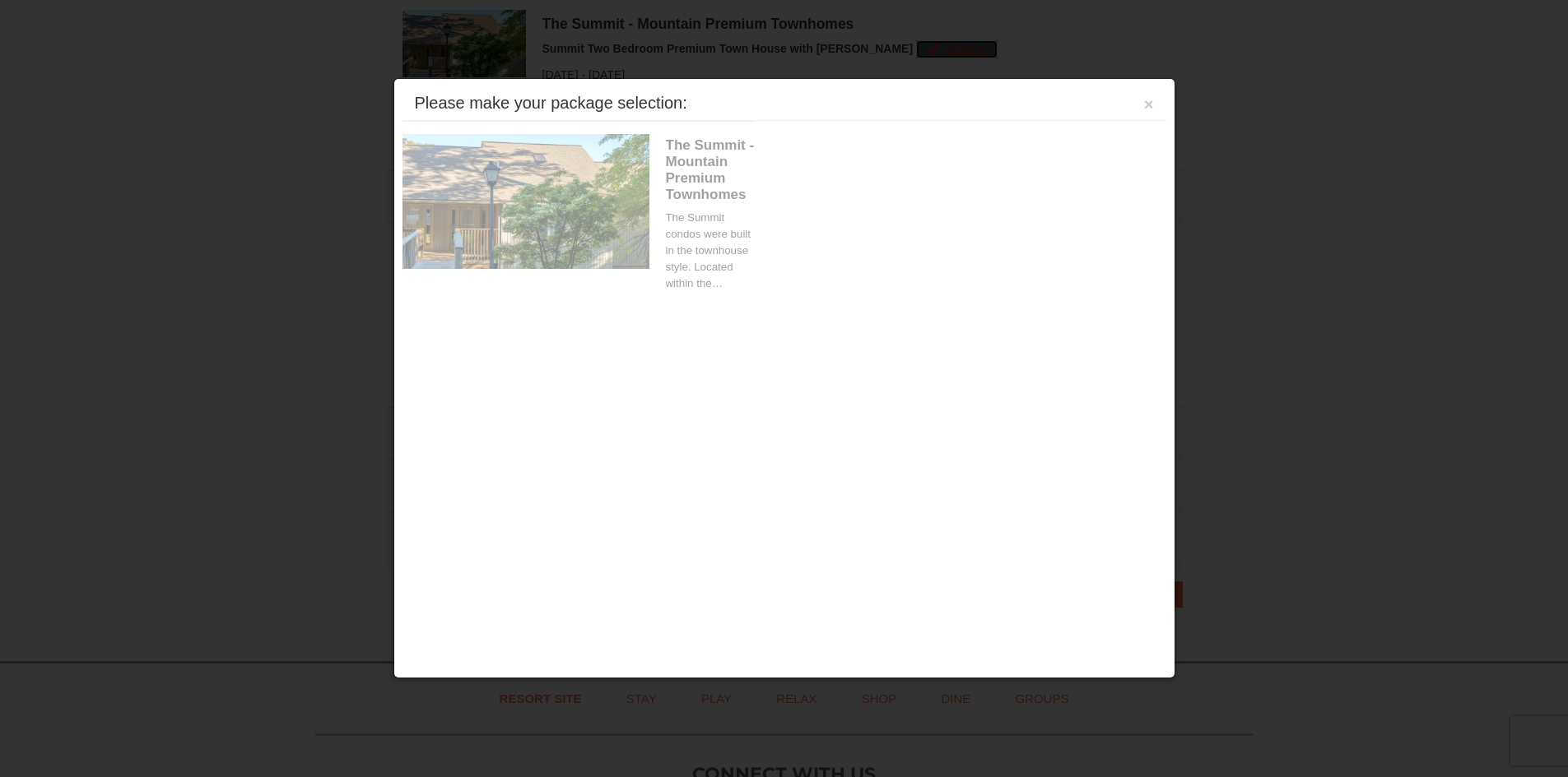
scroll to position [704, 0]
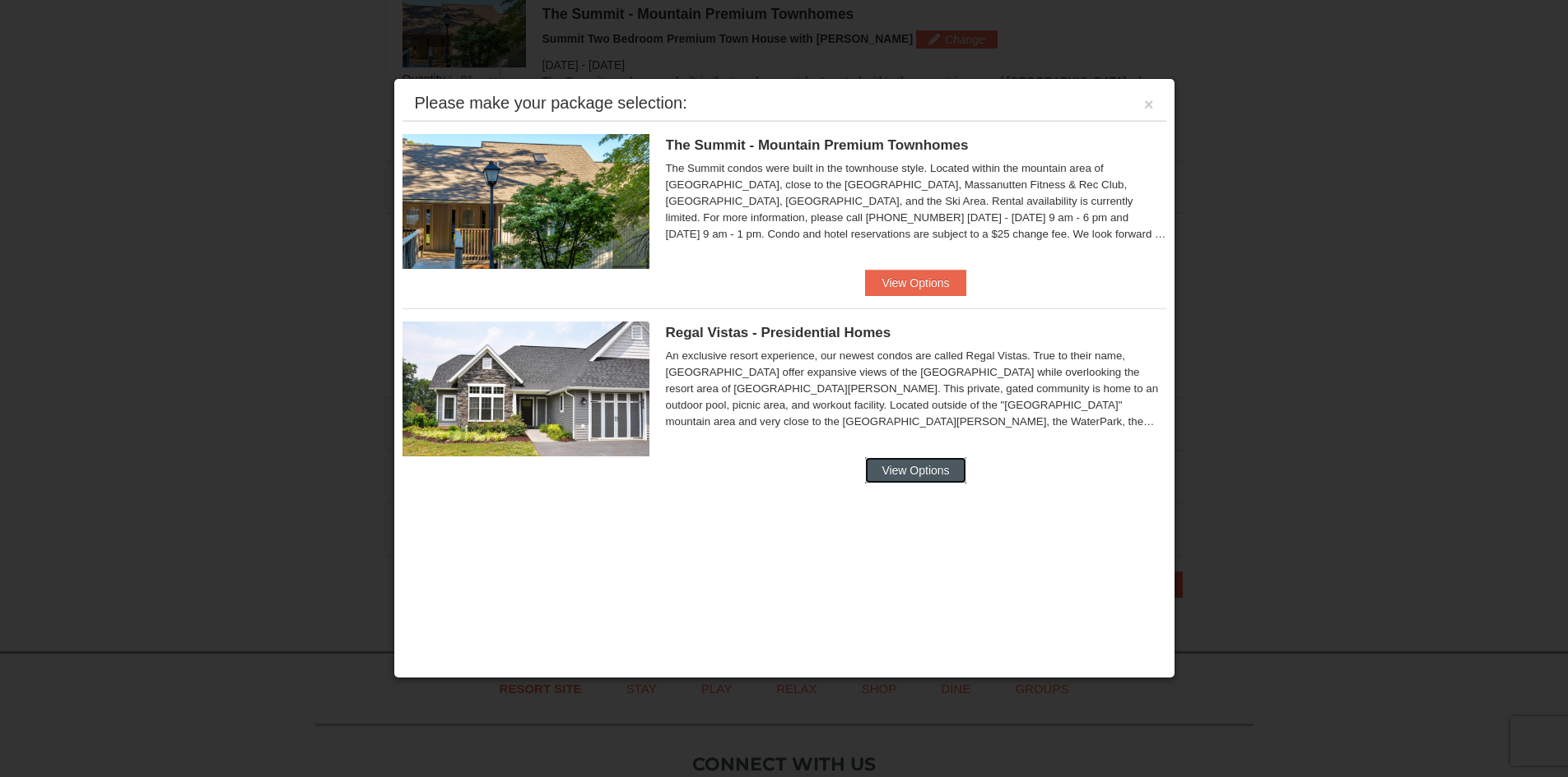
click at [960, 474] on button "View Options" at bounding box center [915, 471] width 100 height 26
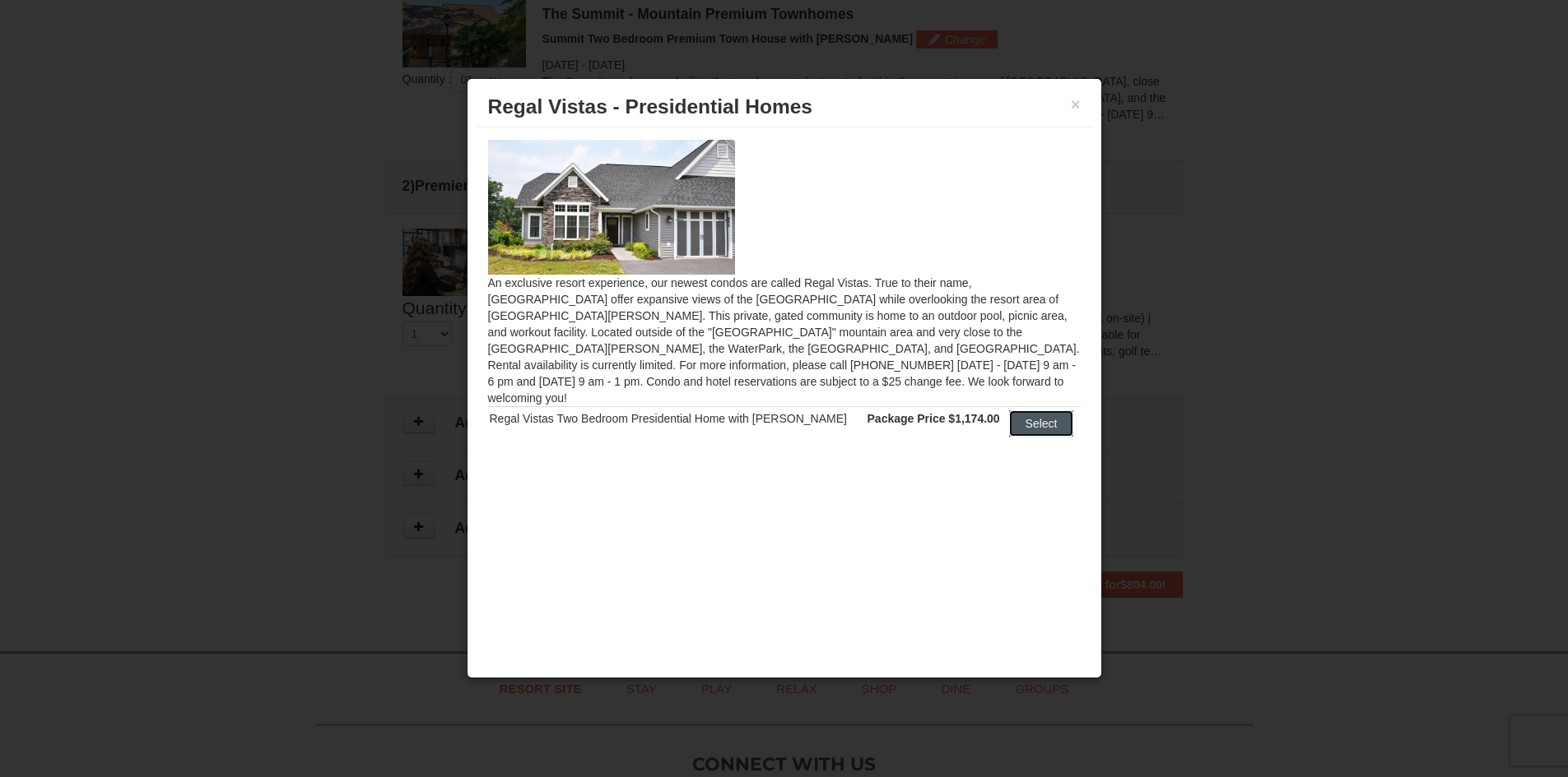
click at [1039, 411] on button "Select" at bounding box center [1042, 424] width 65 height 26
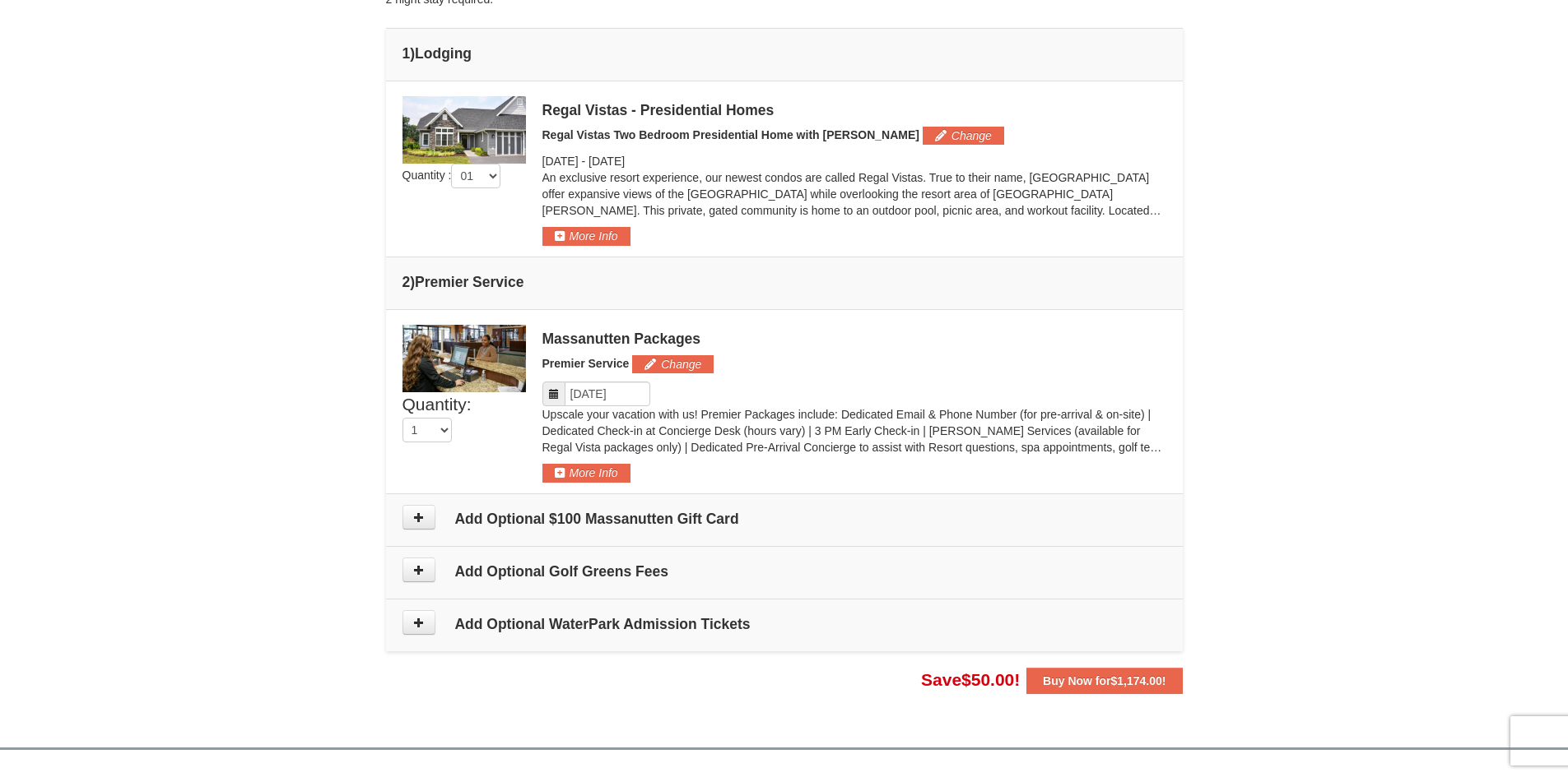
scroll to position [658, 0]
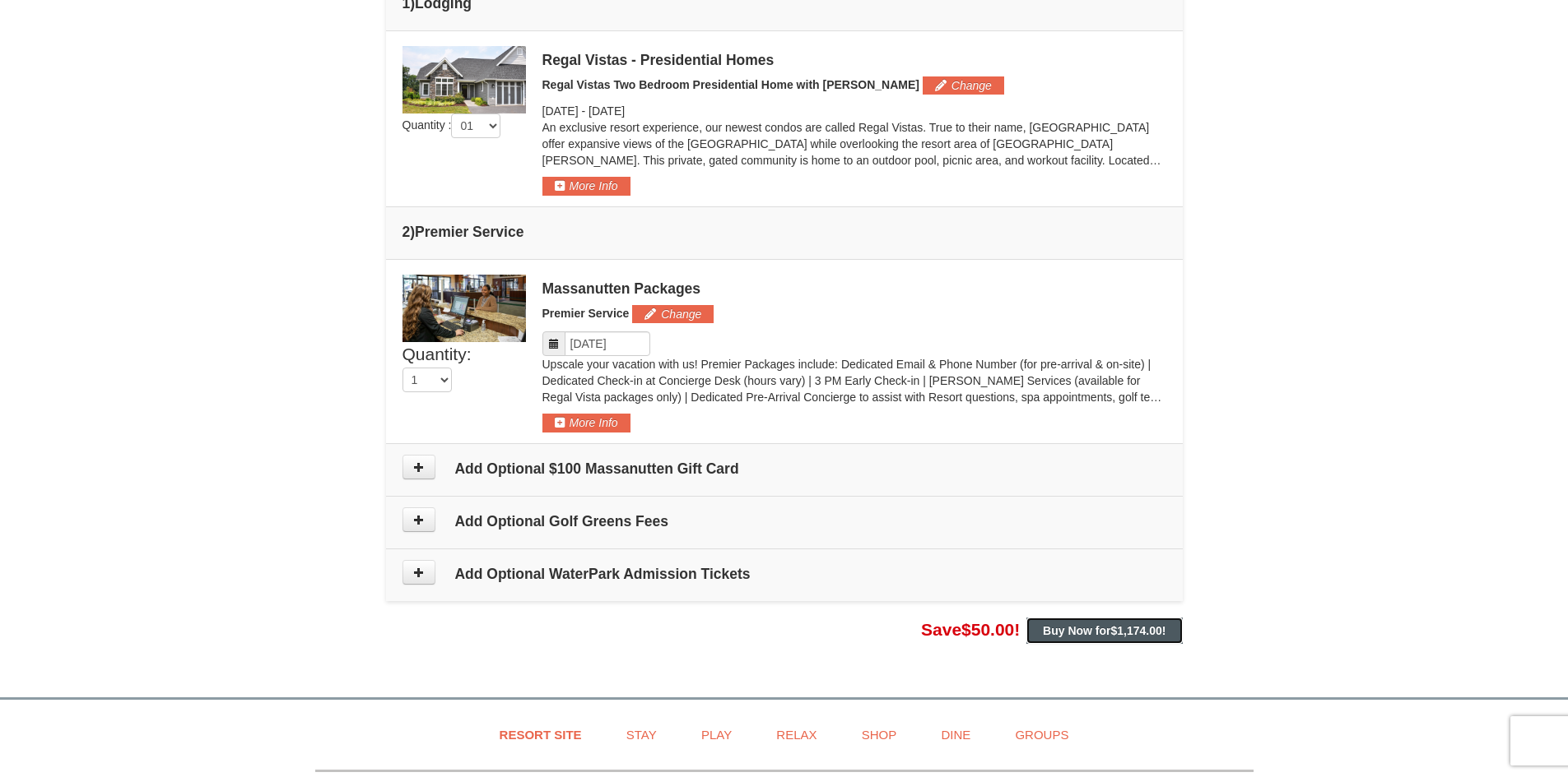
click at [1043, 628] on strong "Buy Now for $1,174.00 !" at bounding box center [1104, 631] width 122 height 13
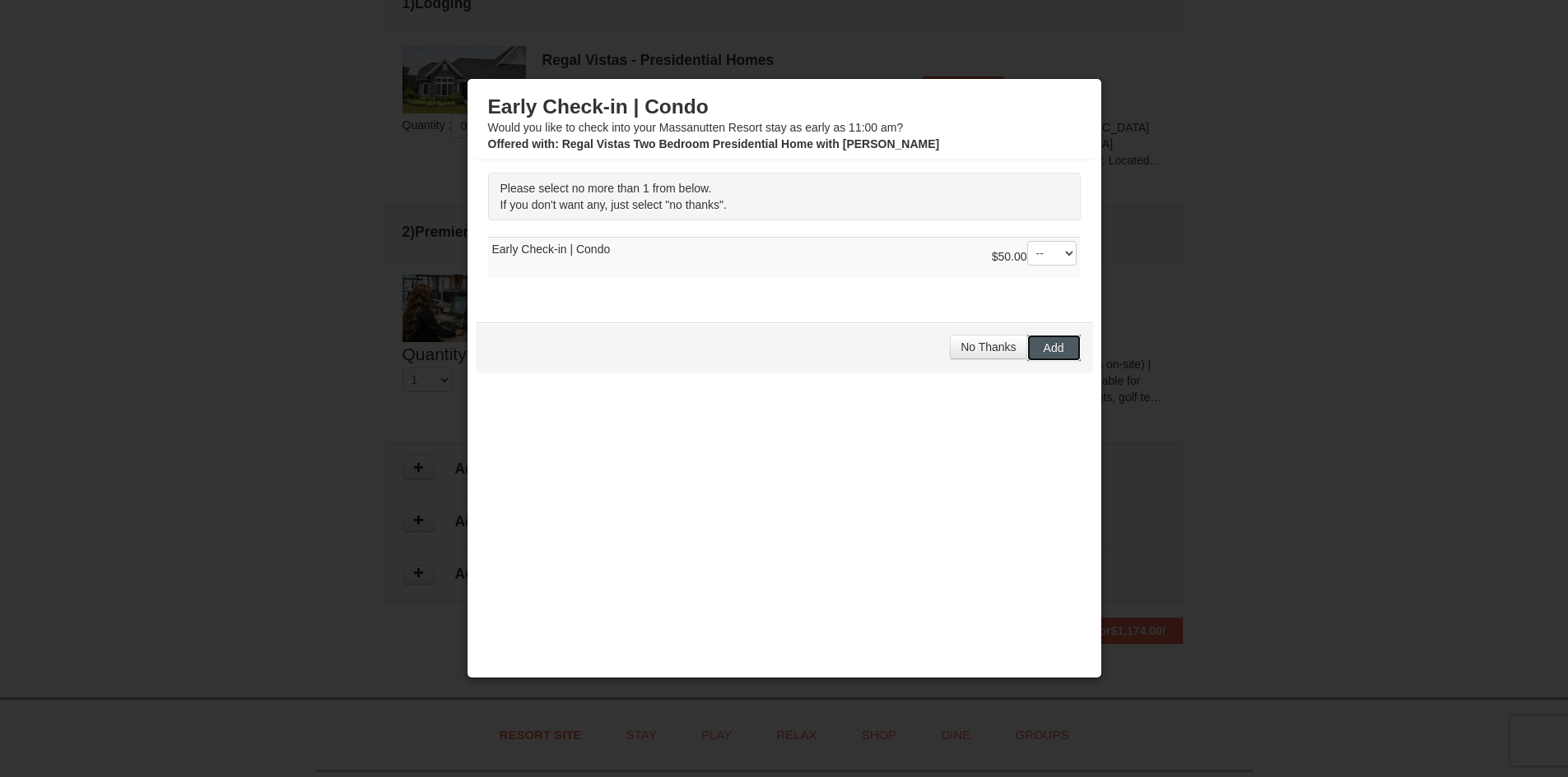
click at [1066, 355] on button "Add" at bounding box center [1053, 348] width 53 height 26
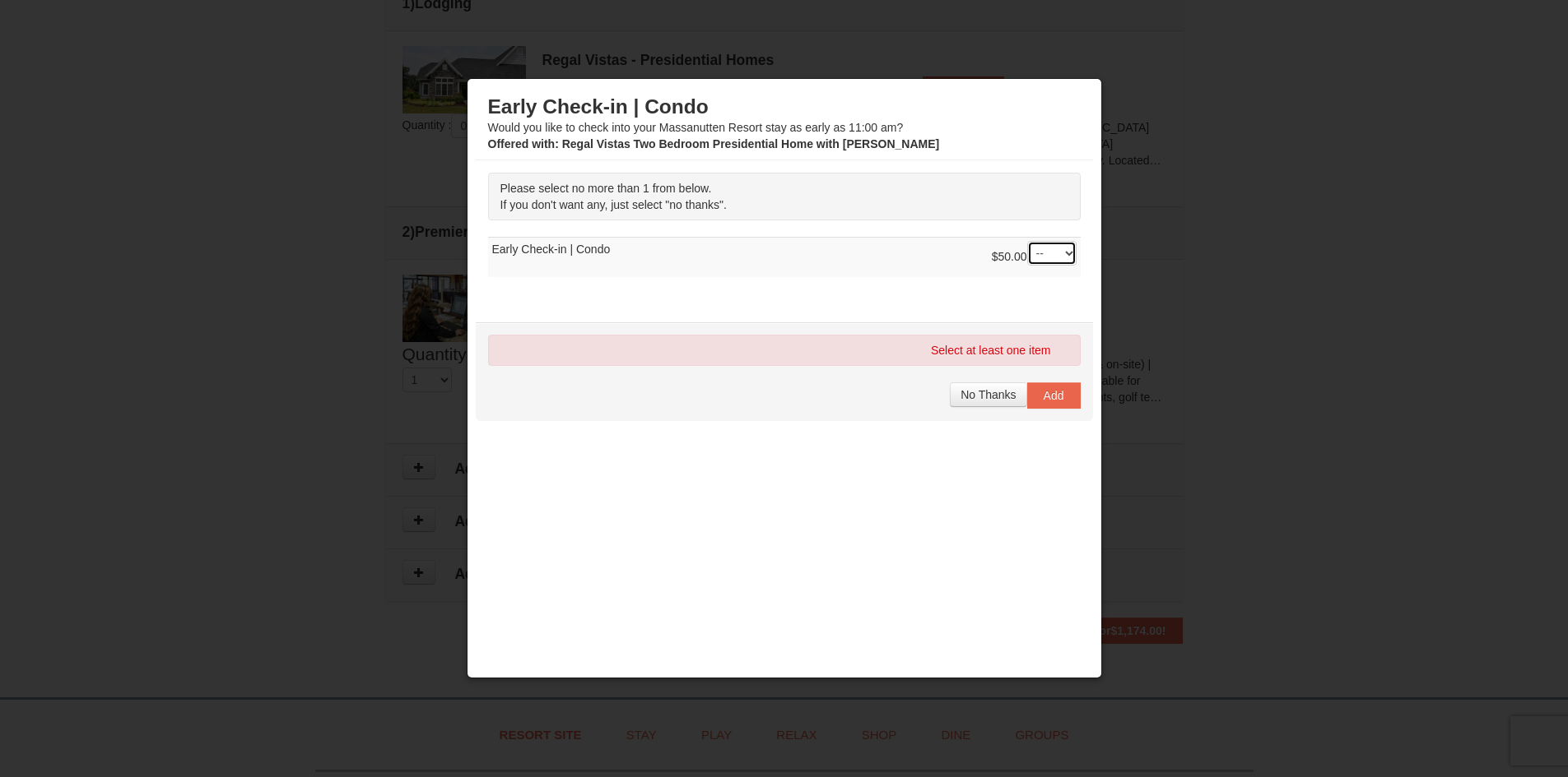
click at [1064, 251] on select "-- 01" at bounding box center [1051, 253] width 50 height 24
select select "1"
click at [1027, 241] on select "-- 01" at bounding box center [1051, 253] width 50 height 24
click at [1075, 403] on button "Add" at bounding box center [1053, 396] width 53 height 26
